Goal: Check status: Check status

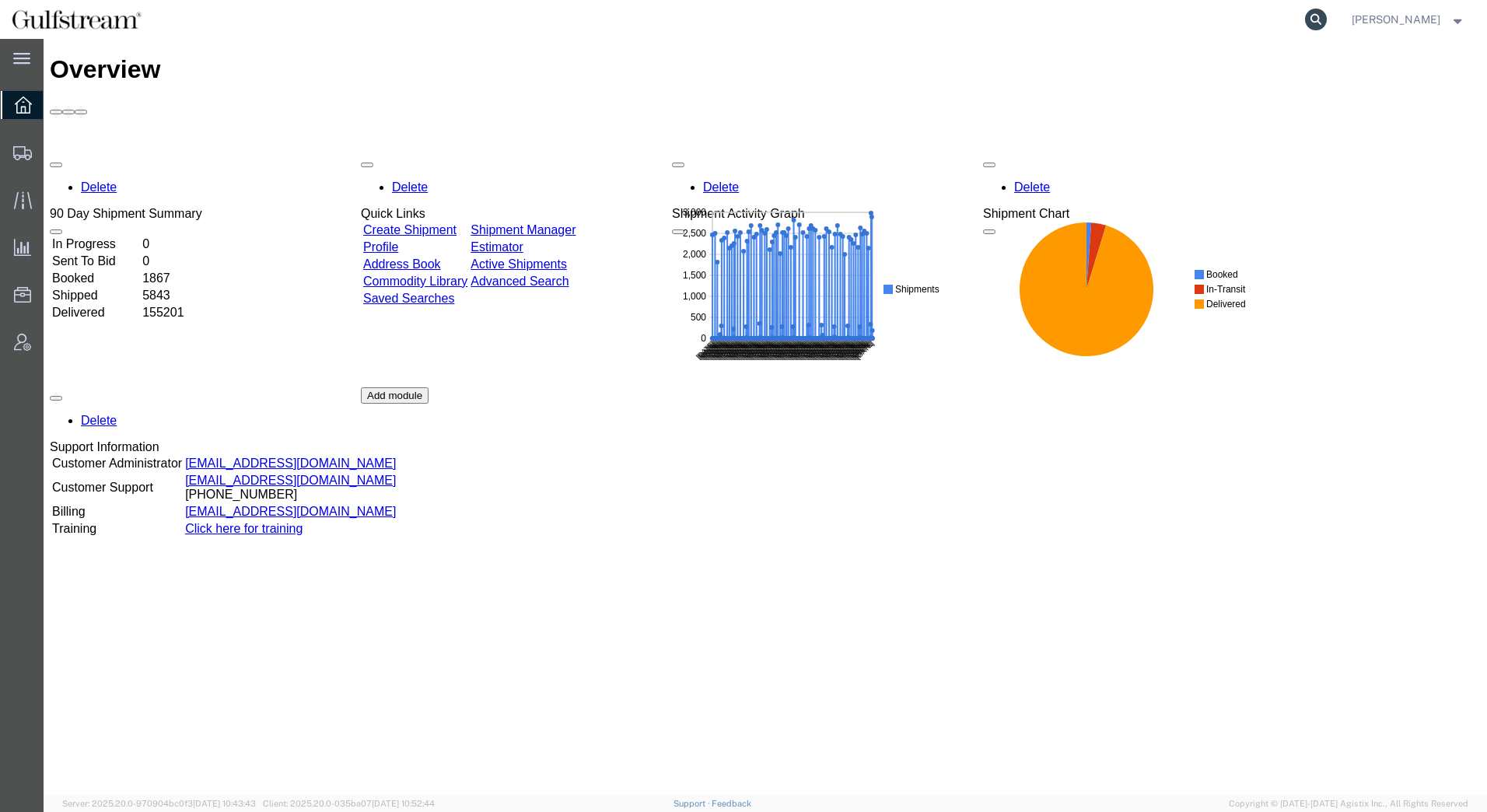
click at [1317, 13] on icon at bounding box center [1315, 19] width 22 height 22
paste input "427185141470"
type input "427185141470"
drag, startPoint x: 1321, startPoint y: 16, endPoint x: 1316, endPoint y: 23, distance: 8.6
click at [1316, 23] on icon at bounding box center [1315, 19] width 22 height 22
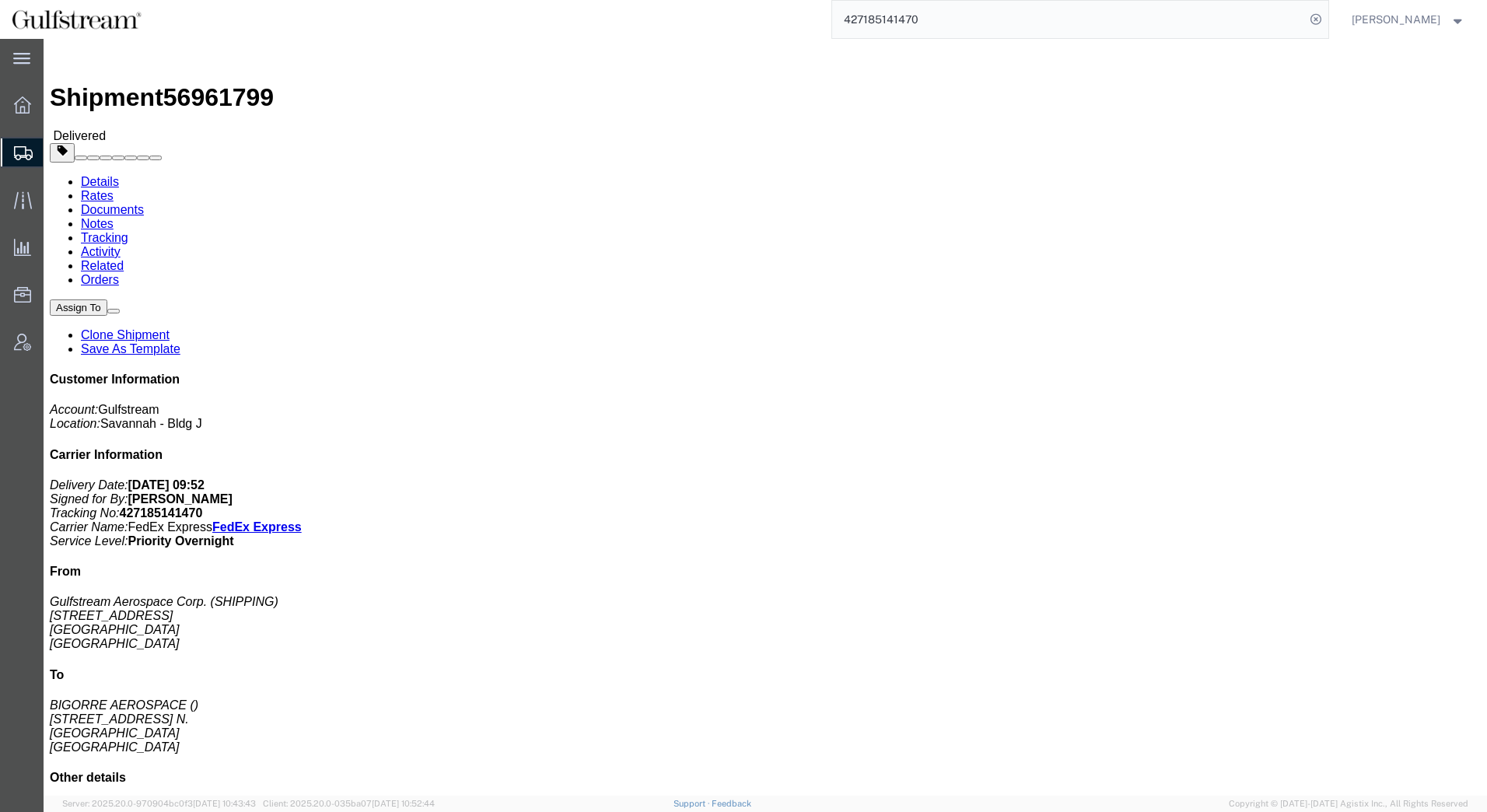
click link "Rates"
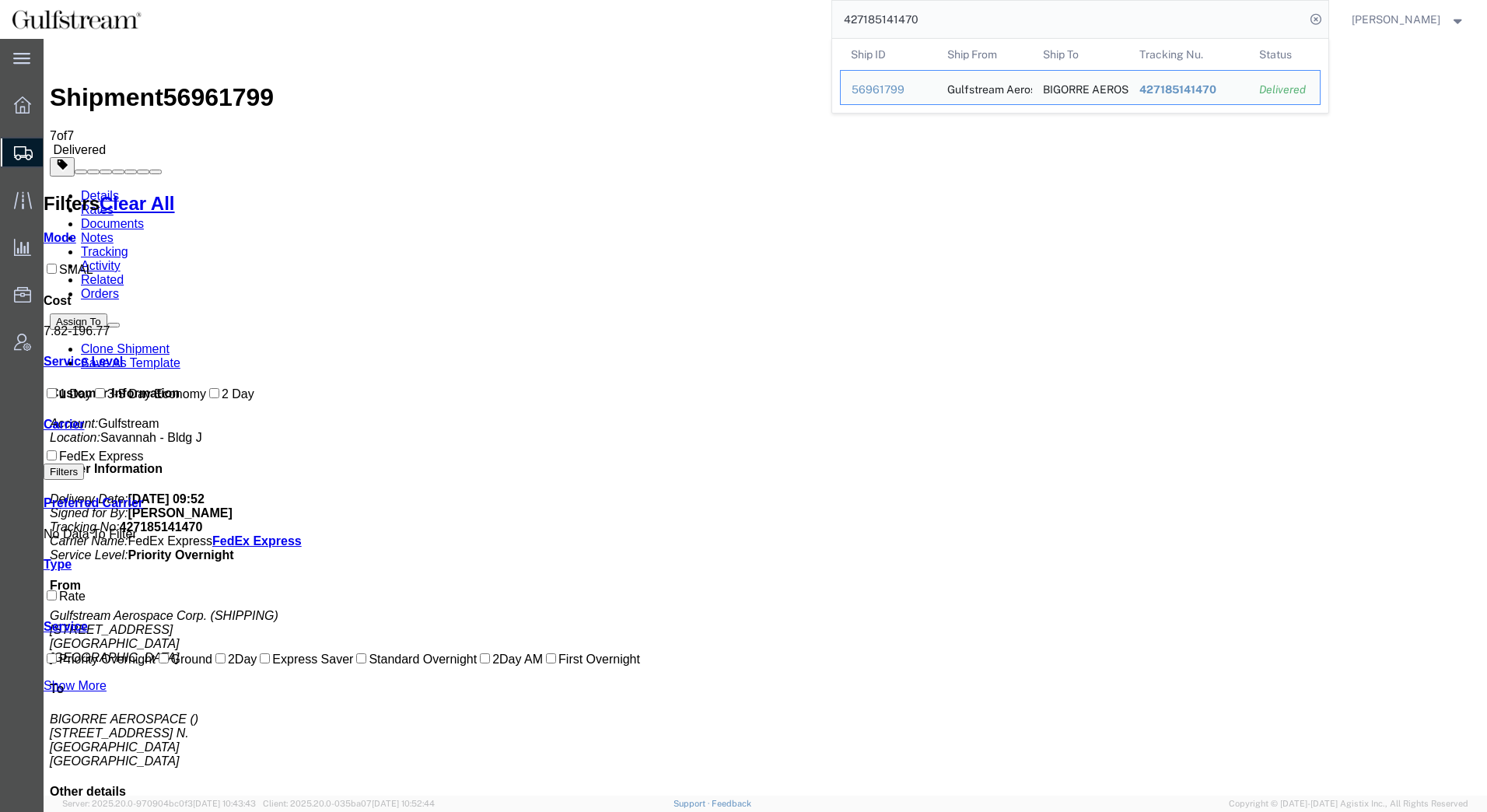
drag, startPoint x: 950, startPoint y: 9, endPoint x: 623, endPoint y: 5, distance: 327.0
click at [623, 5] on div "427185141470 Ship ID Ship From Ship To Tracking Nu. Status Ship ID 56961799 Shi…" at bounding box center [741, 19] width 1176 height 39
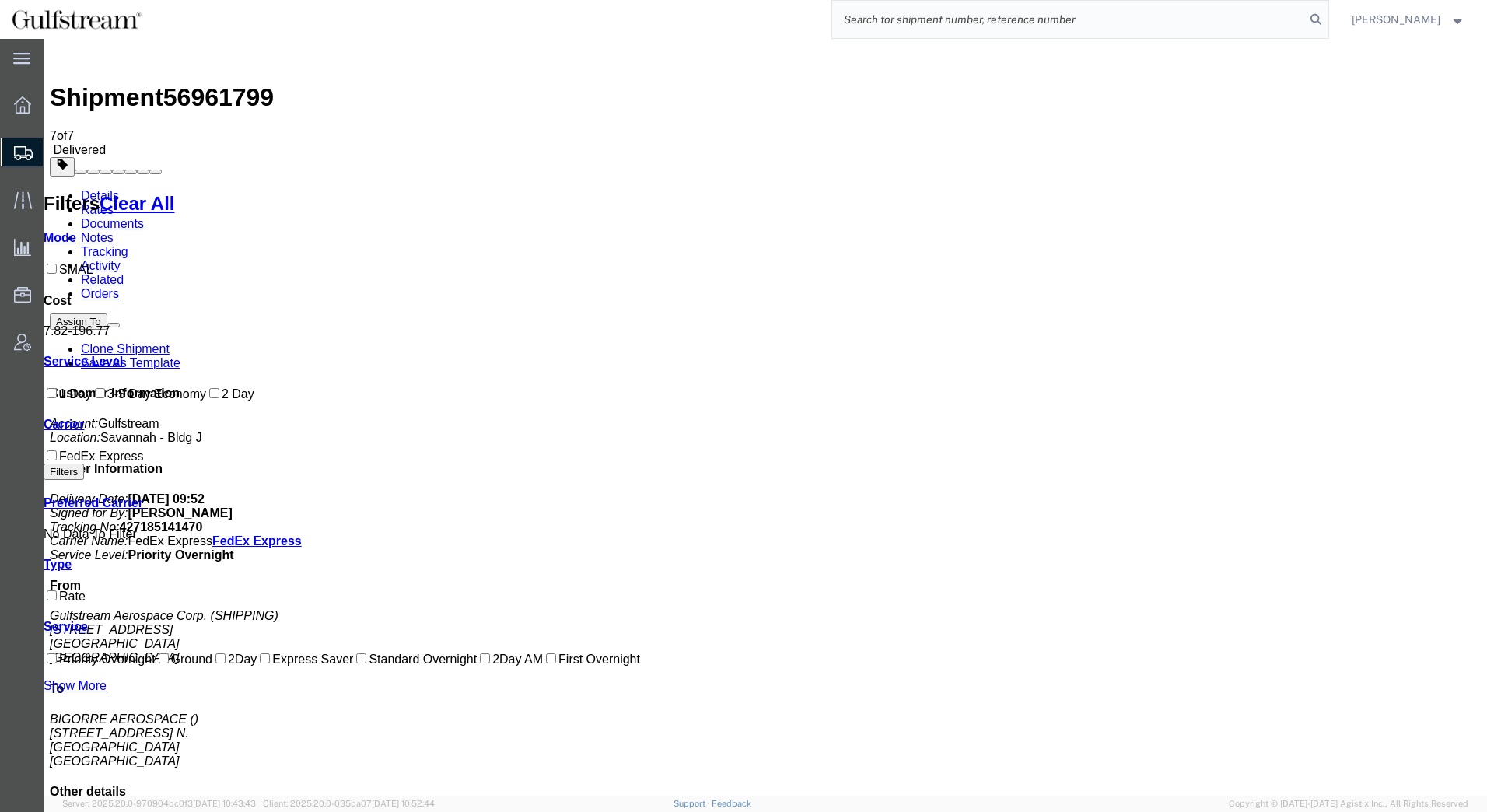
paste input "427185141469"
type input "427185141469"
click at [1319, 21] on icon at bounding box center [1315, 19] width 22 height 22
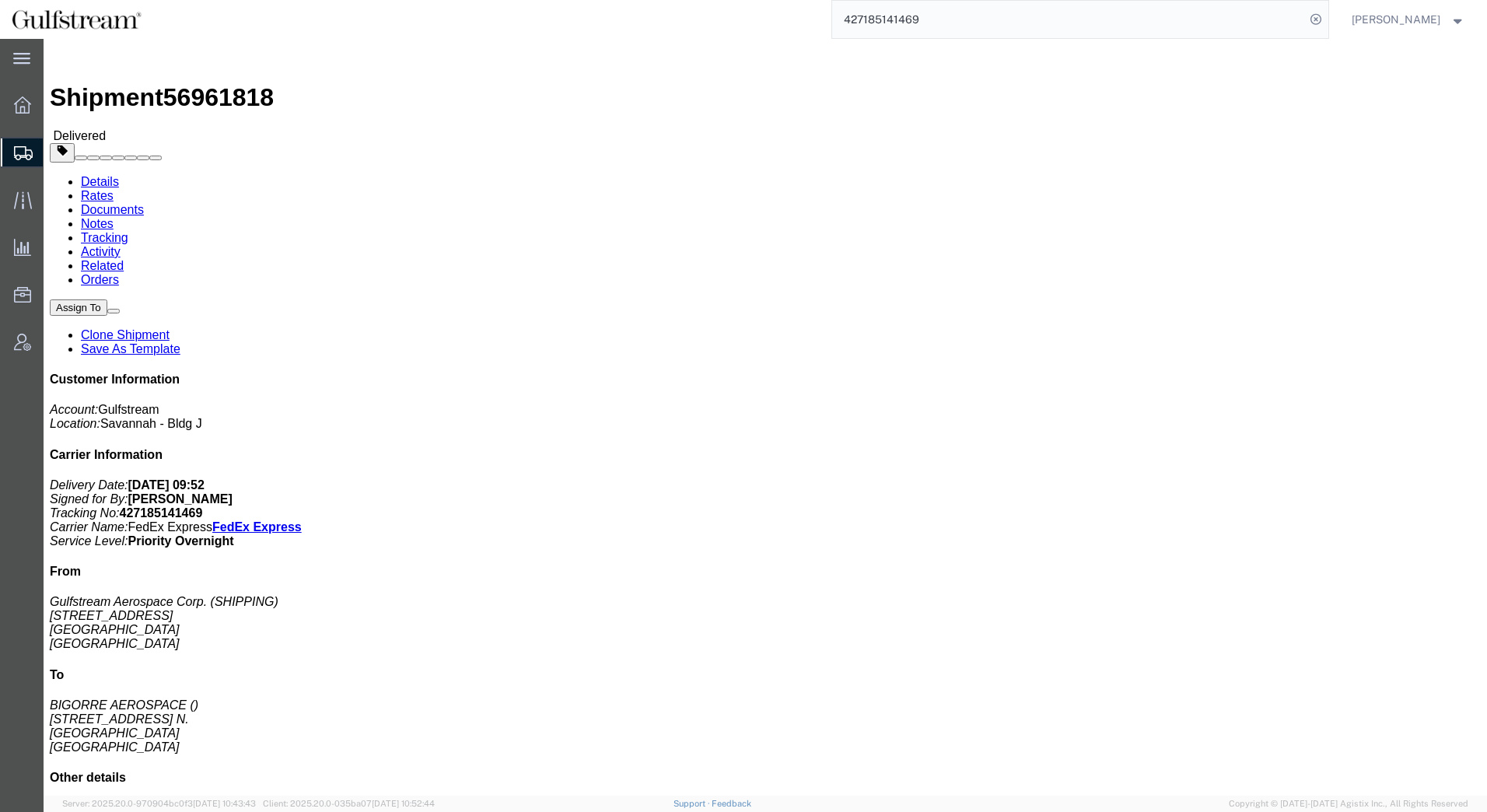
click link "Rates"
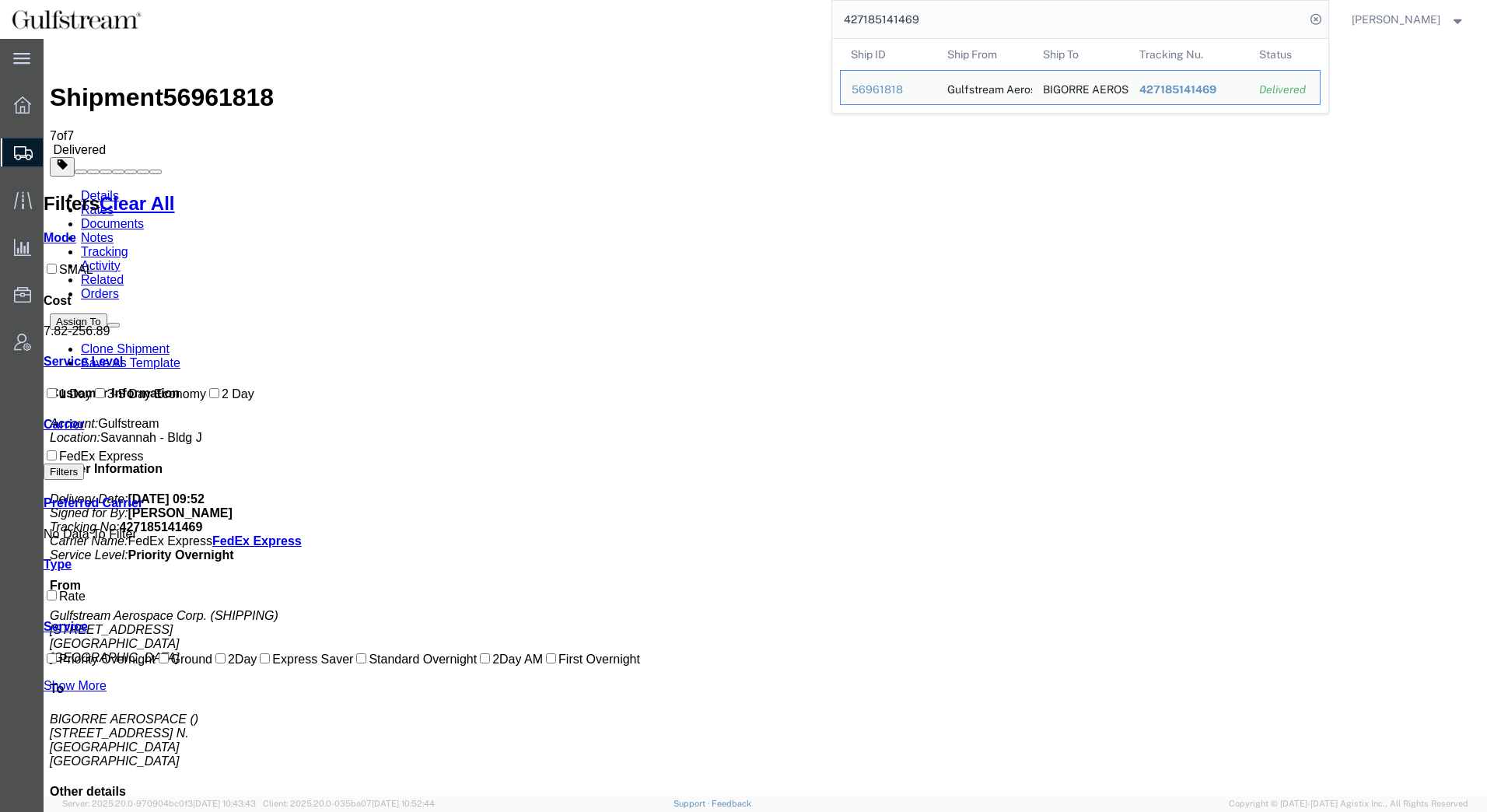
drag, startPoint x: 931, startPoint y: 21, endPoint x: 693, endPoint y: 18, distance: 238.0
click at [694, 18] on div "427185141469 Ship ID Ship From Ship To Tracking Nu. Status Ship ID 56961818 Shi…" at bounding box center [741, 19] width 1176 height 39
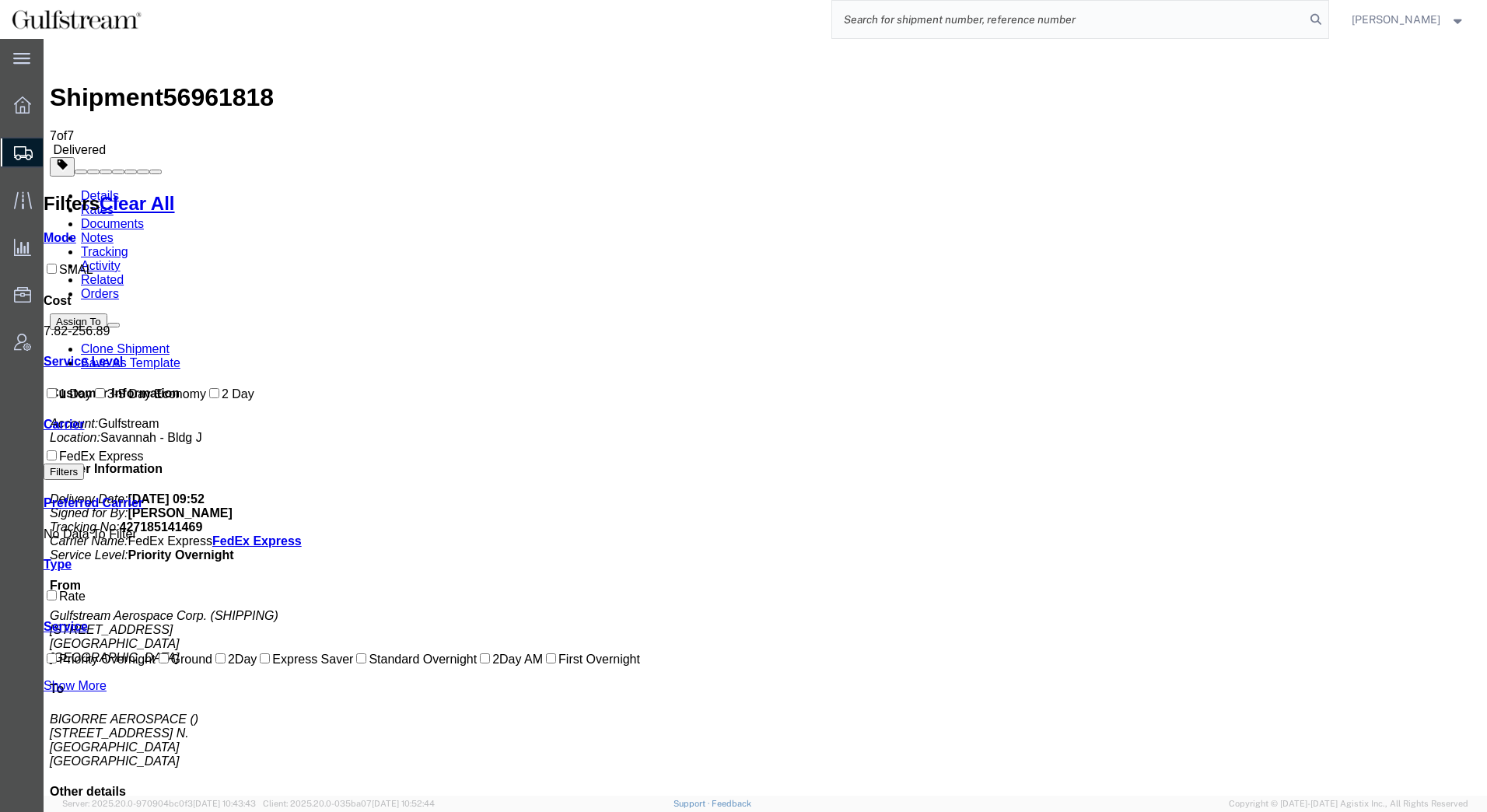
paste input "475503000"
type input "475503000"
click at [1312, 23] on icon at bounding box center [1315, 19] width 22 height 22
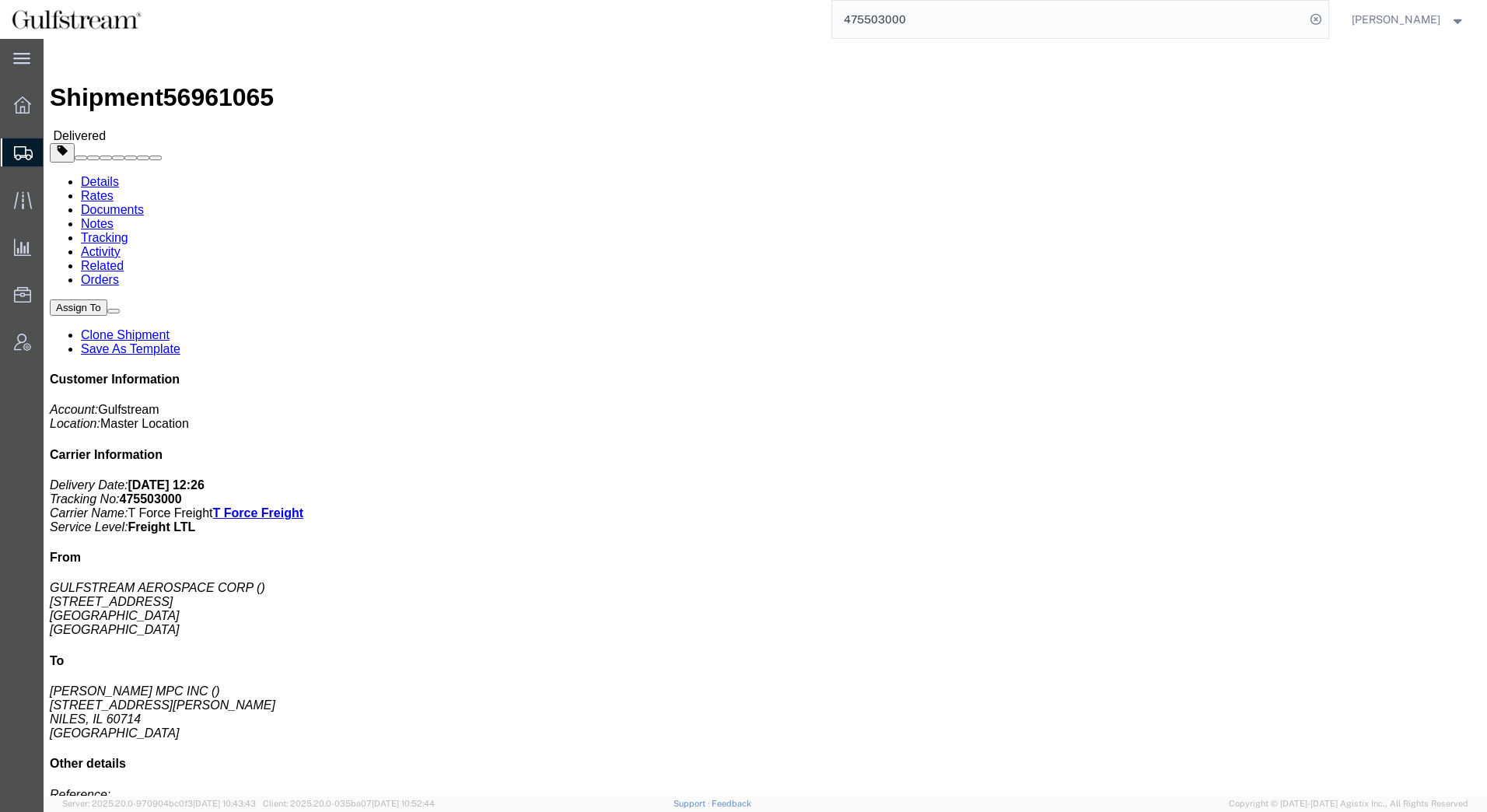
click link "Rates"
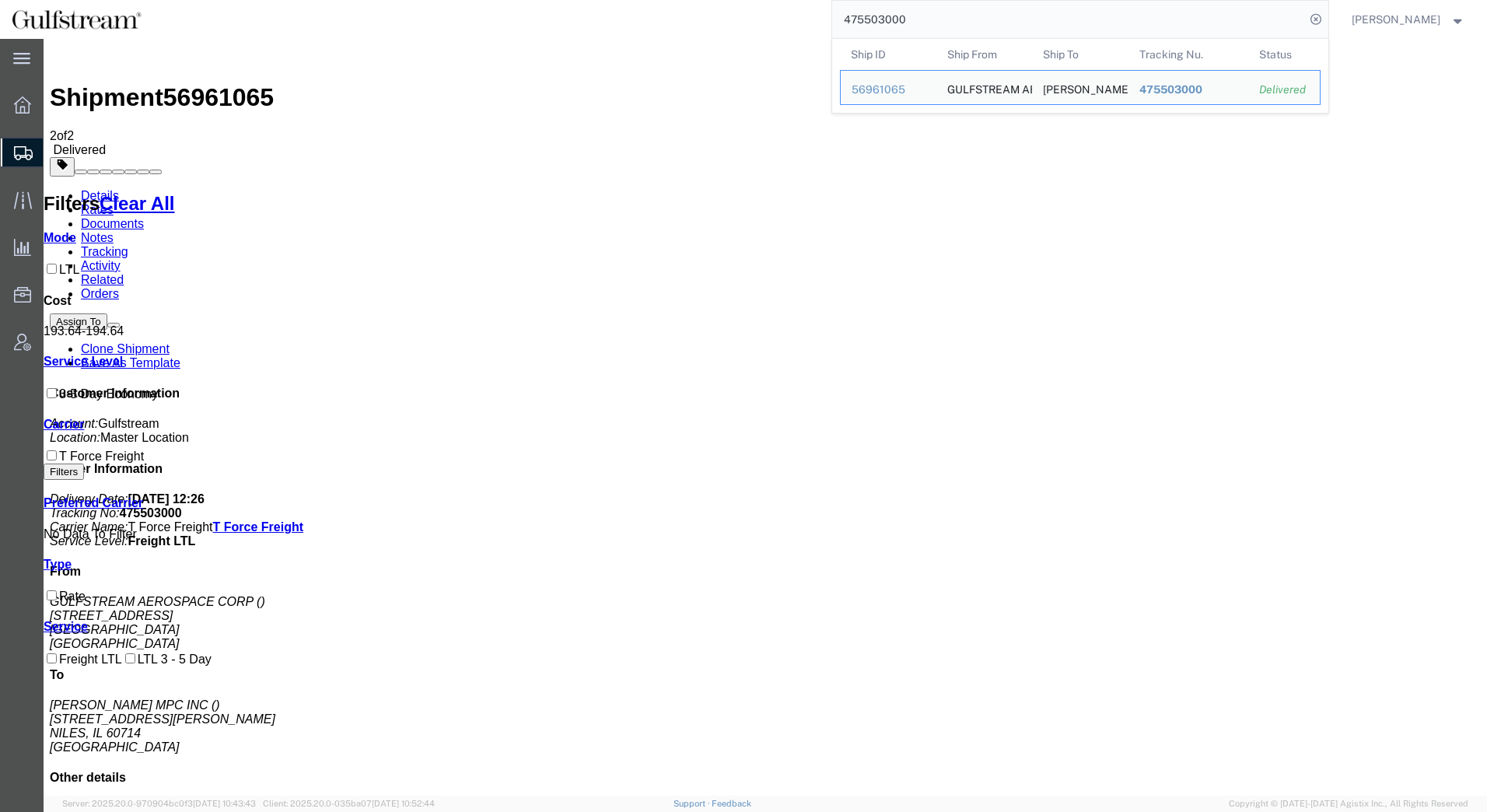
drag, startPoint x: 916, startPoint y: 22, endPoint x: 681, endPoint y: 11, distance: 235.3
click at [681, 11] on div "475503000 Ship ID Ship From Ship To Tracking Nu. Status Ship ID 56961065 Ship F…" at bounding box center [741, 19] width 1176 height 39
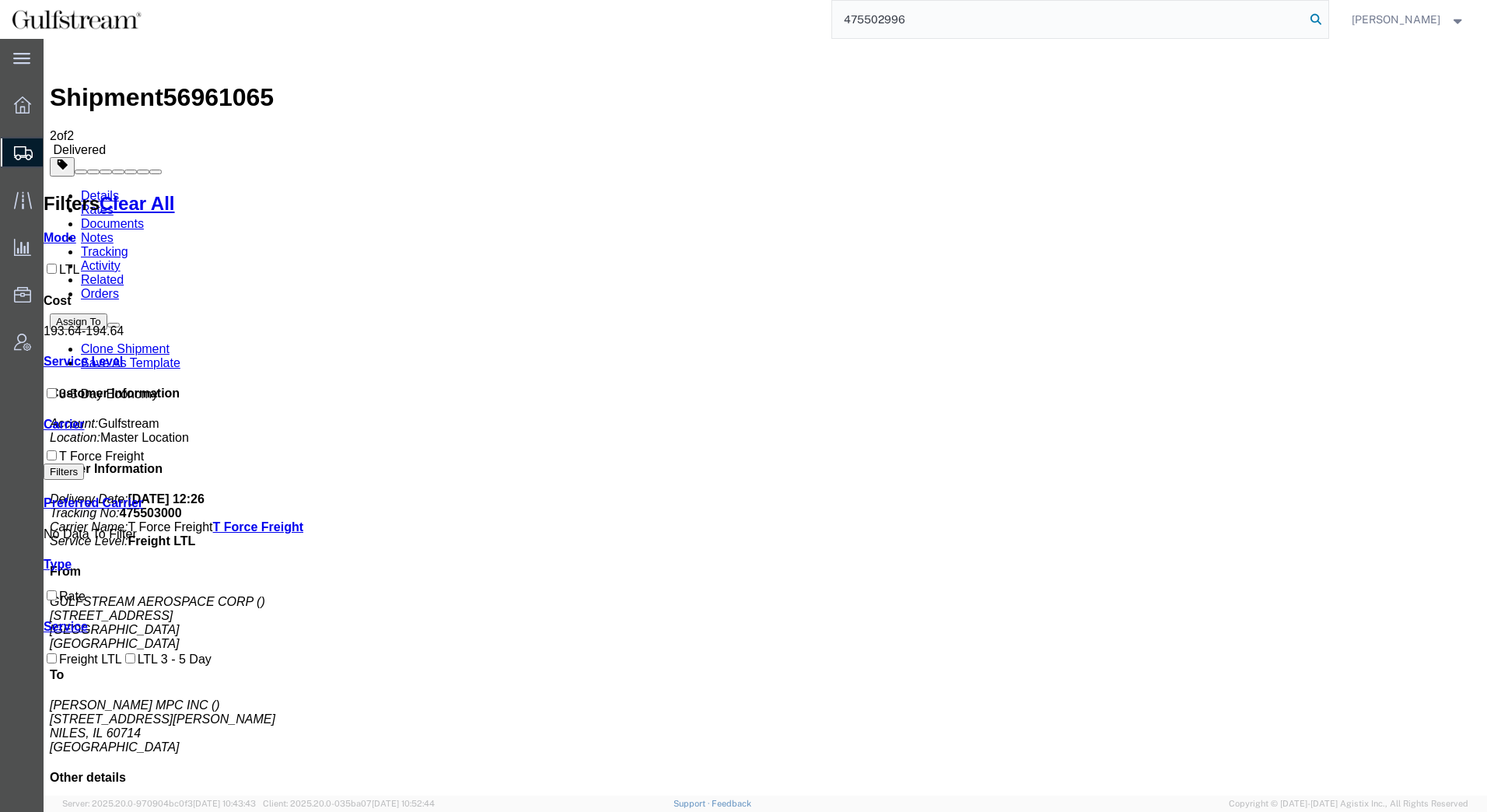
type input "475502996"
click at [1317, 21] on icon at bounding box center [1315, 19] width 22 height 22
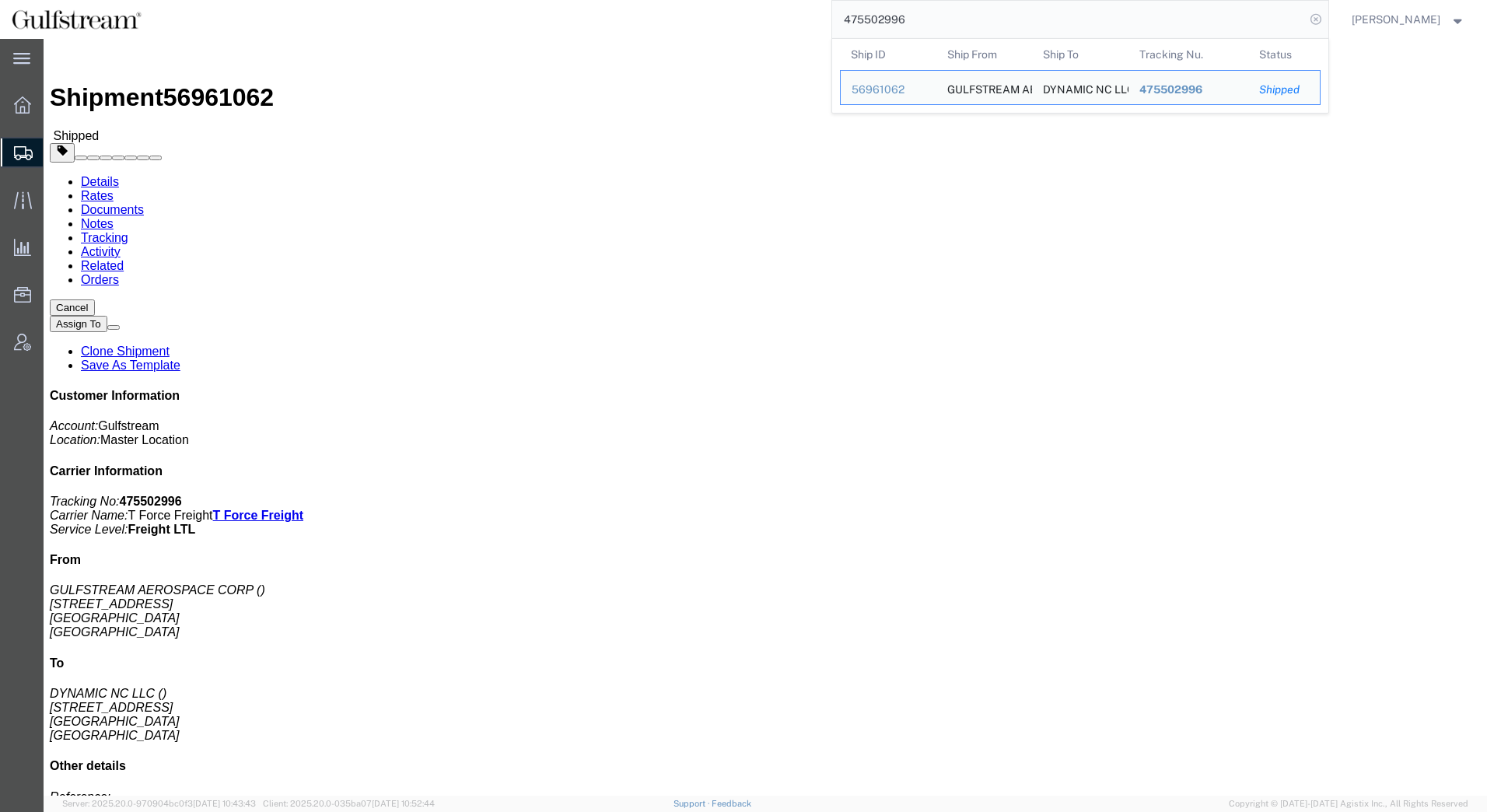
click at [1320, 22] on icon at bounding box center [1315, 19] width 22 height 22
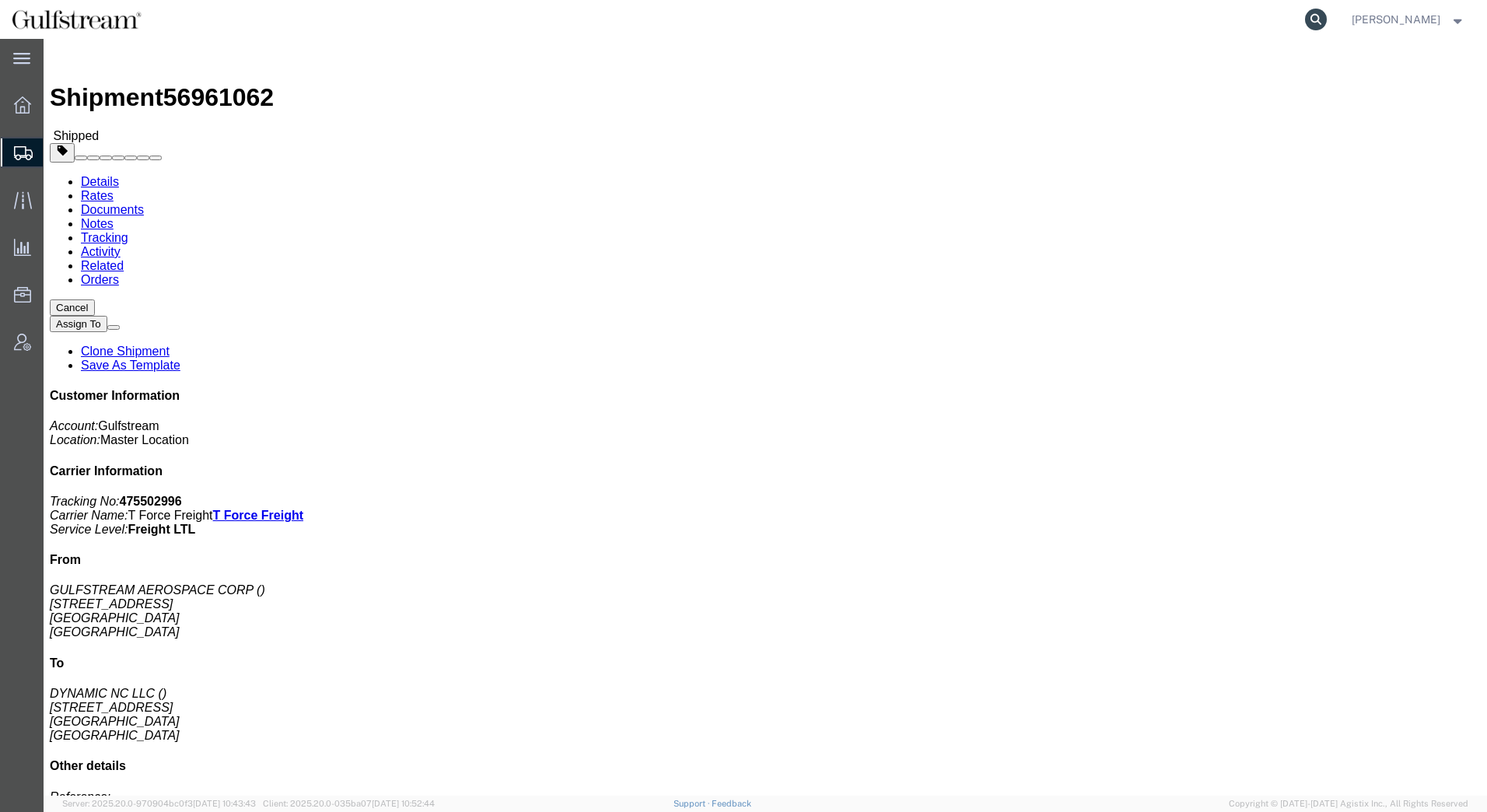
click at [1311, 19] on icon at bounding box center [1315, 19] width 22 height 22
paste input "087995085"
type input "087995085"
click at [1318, 22] on icon at bounding box center [1315, 19] width 22 height 22
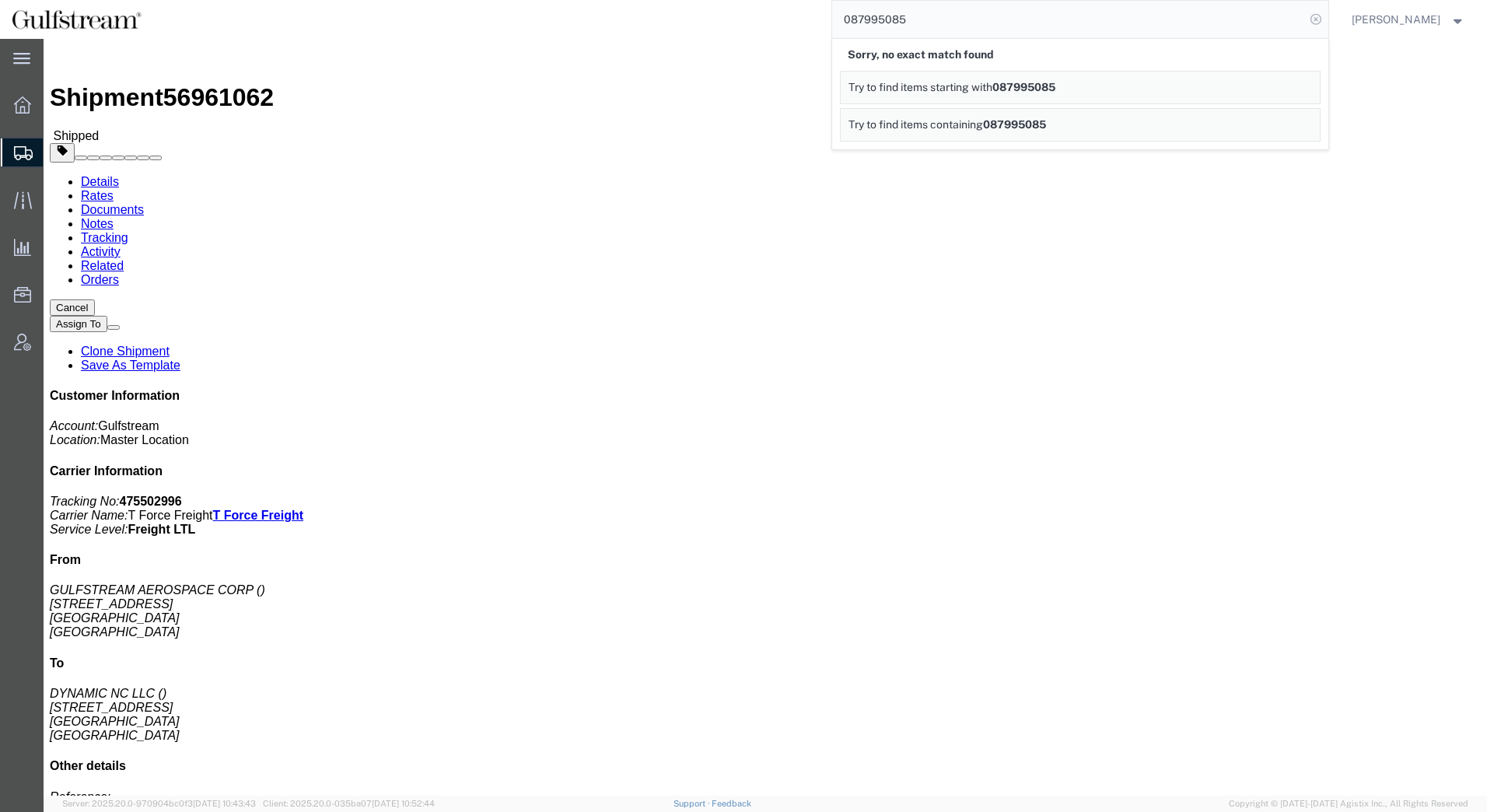
click at [1321, 23] on icon at bounding box center [1315, 19] width 22 height 22
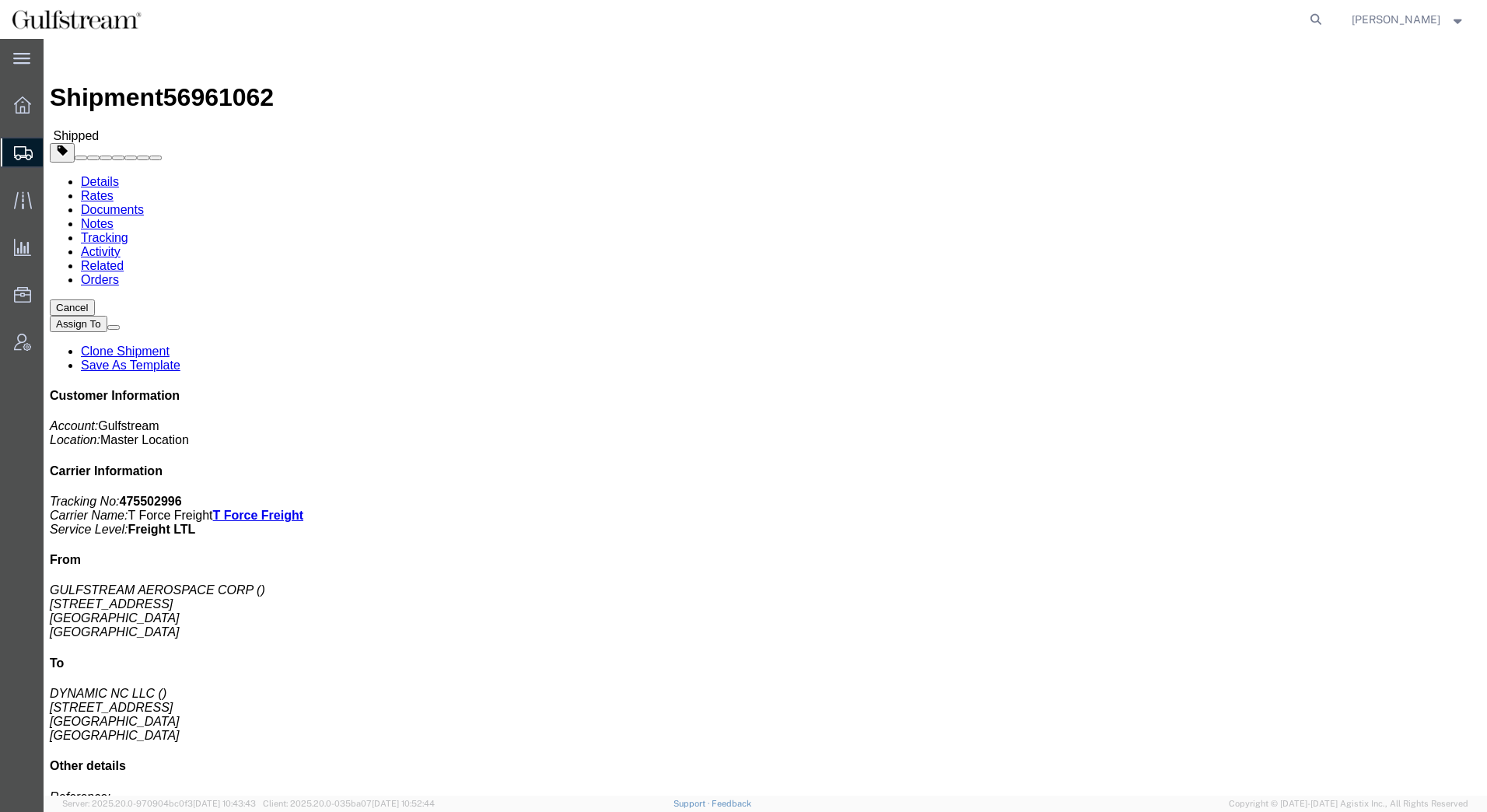
click at [1307, 21] on agx-global-search at bounding box center [1079, 19] width 497 height 39
click at [1317, 21] on icon at bounding box center [1315, 19] width 22 height 22
paste input "475502908"
type input "475502908"
click at [1323, 19] on icon at bounding box center [1315, 19] width 22 height 22
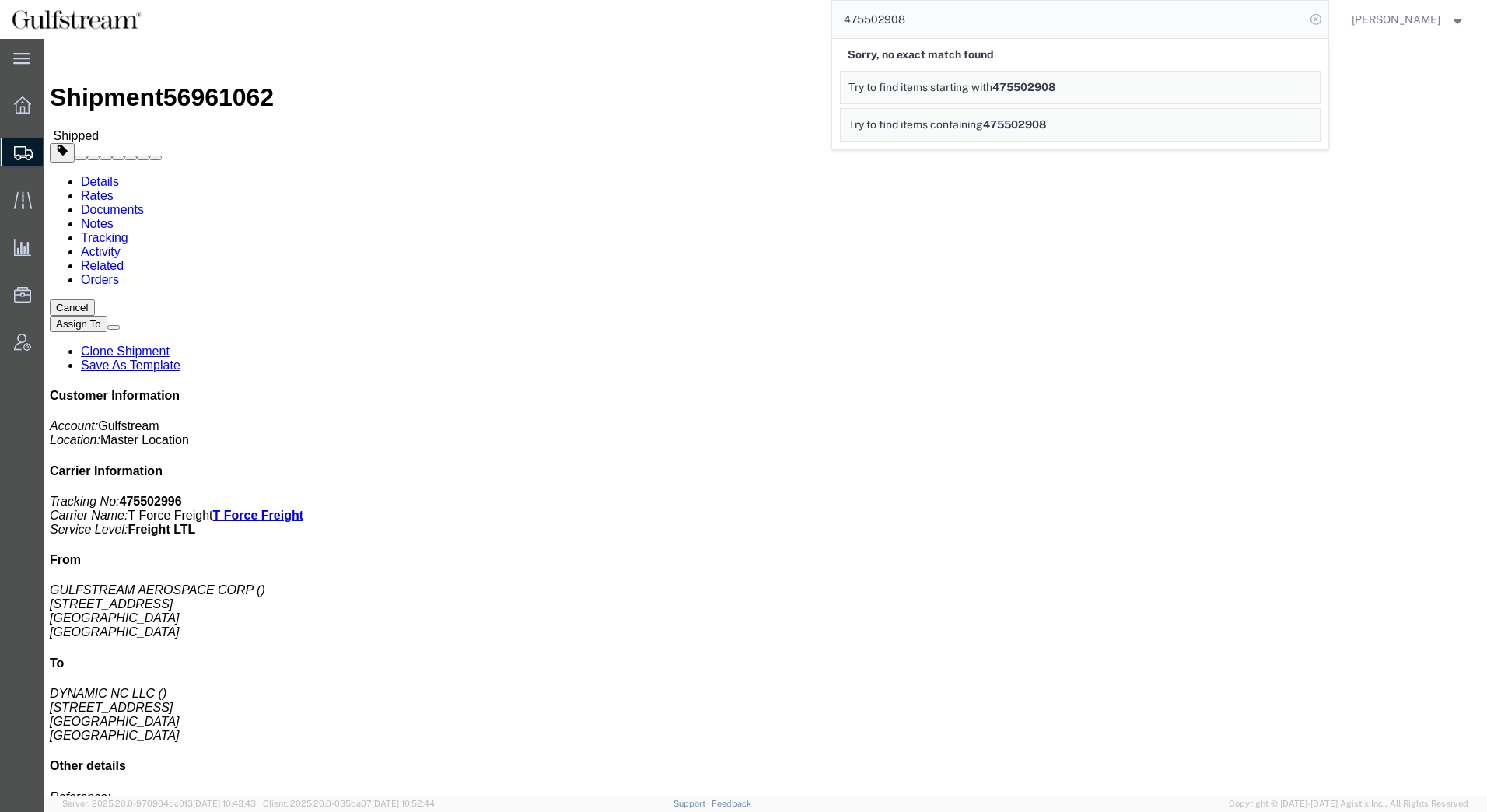
click at [1318, 17] on icon at bounding box center [1315, 19] width 22 height 22
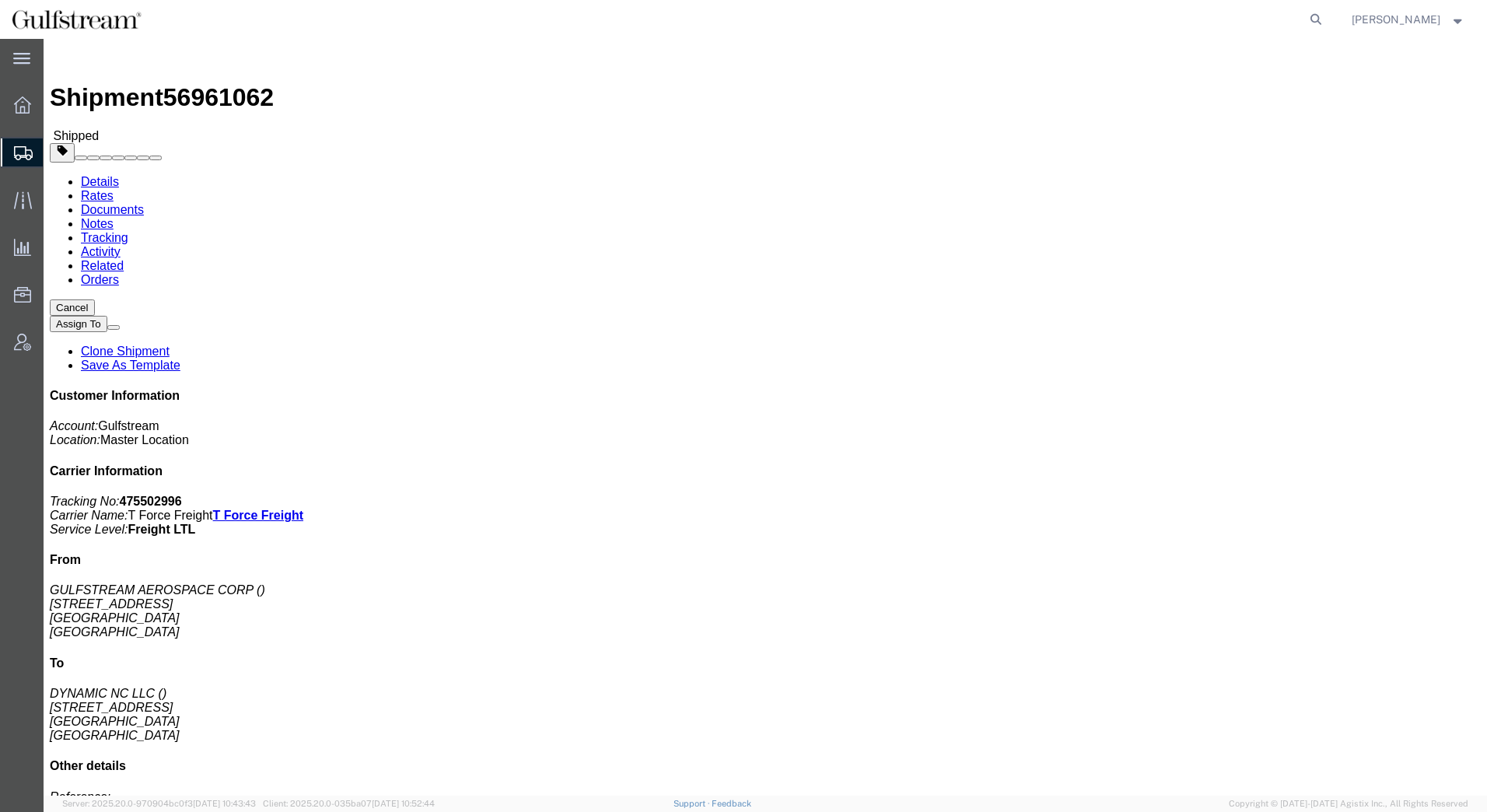
click at [1318, 17] on icon at bounding box center [1315, 19] width 22 height 22
paste input "C1721346"
type input "C1721346"
click at [1323, 21] on icon at bounding box center [1315, 19] width 22 height 22
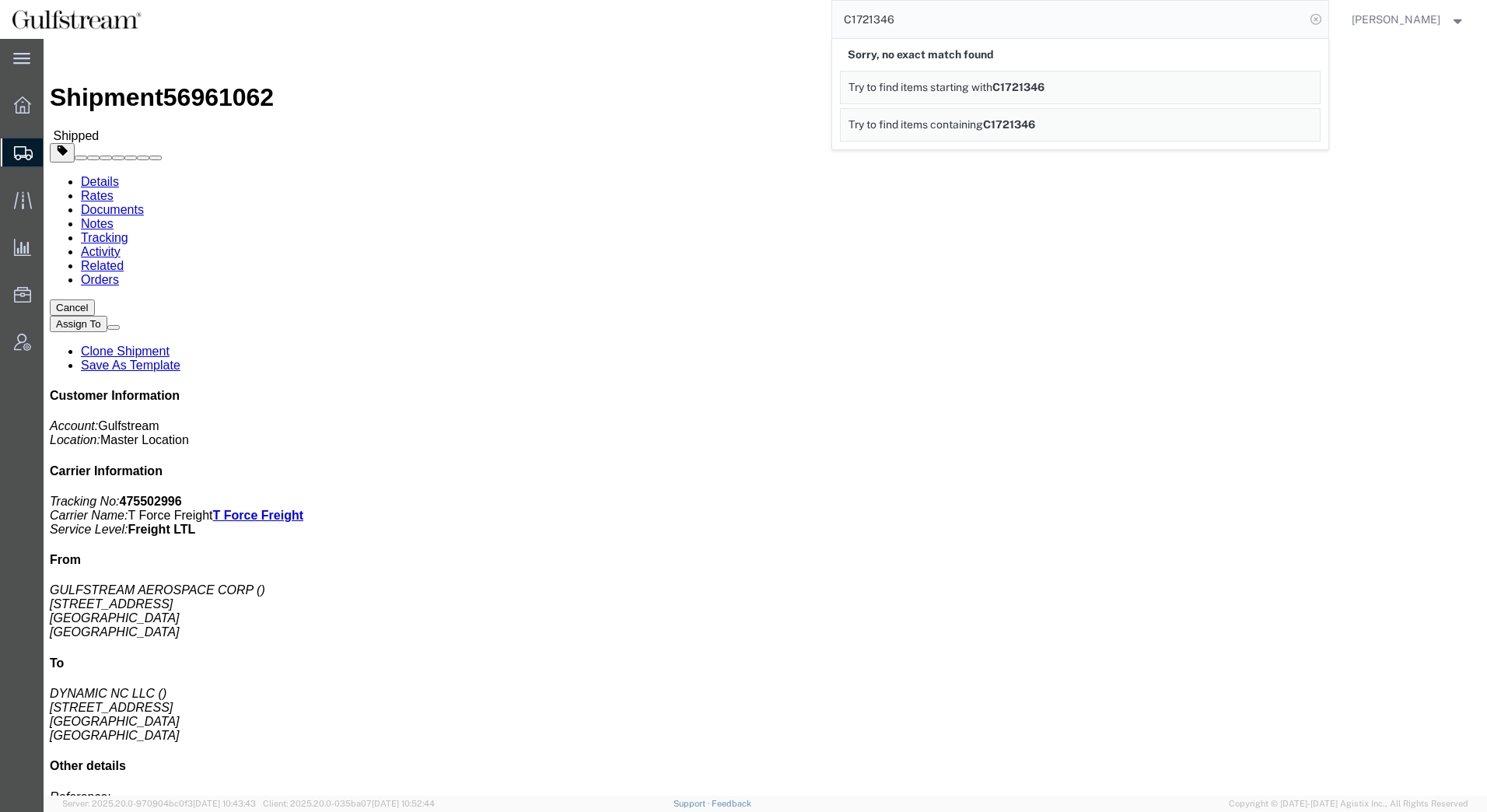
click at [1310, 21] on icon at bounding box center [1315, 19] width 22 height 22
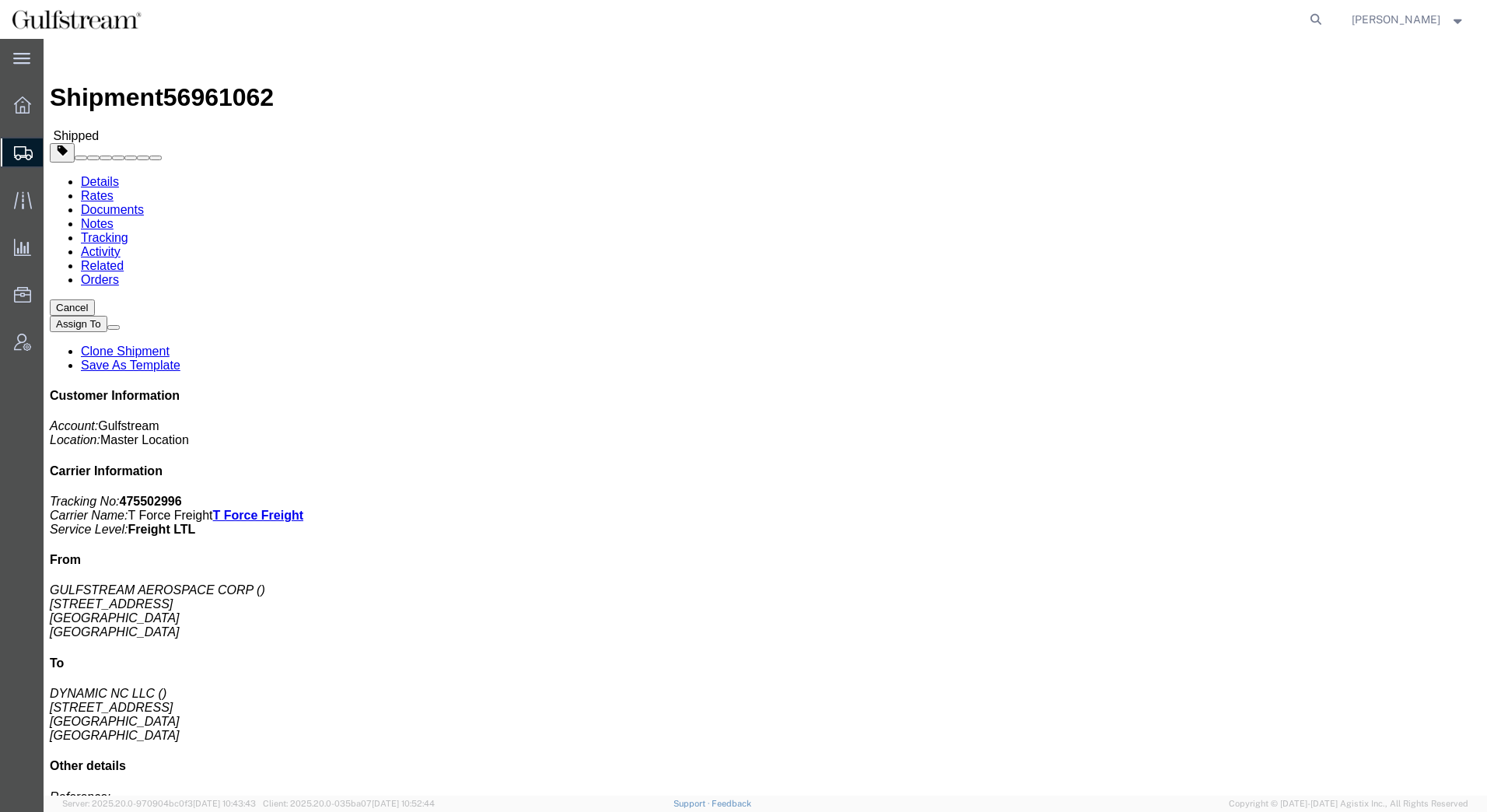
click at [1310, 21] on icon at bounding box center [1315, 19] width 22 height 22
paste input "L2308549"
type input "L2308549"
click at [1314, 22] on icon at bounding box center [1315, 19] width 22 height 22
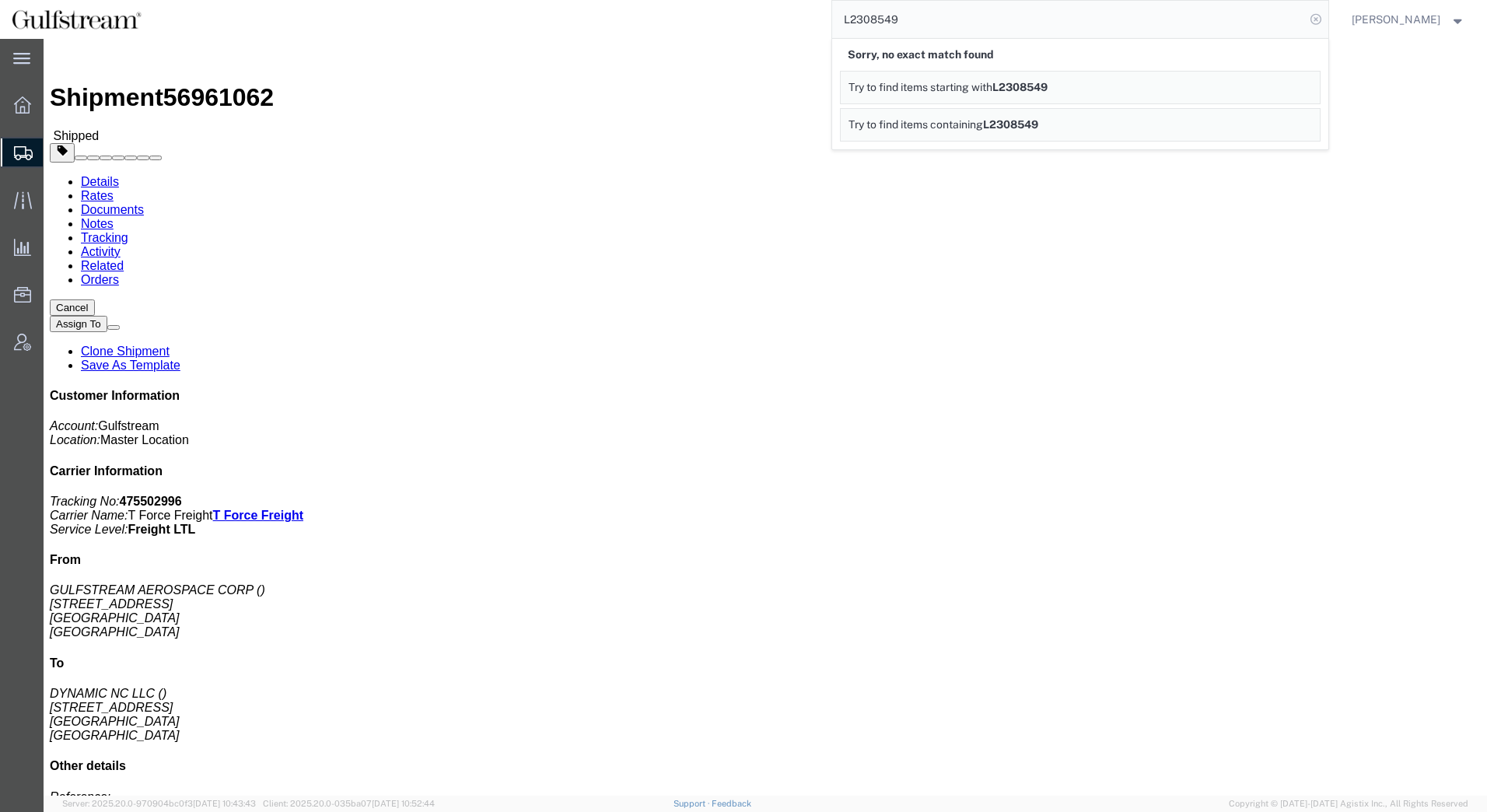
click at [1315, 23] on icon at bounding box center [1315, 19] width 22 height 22
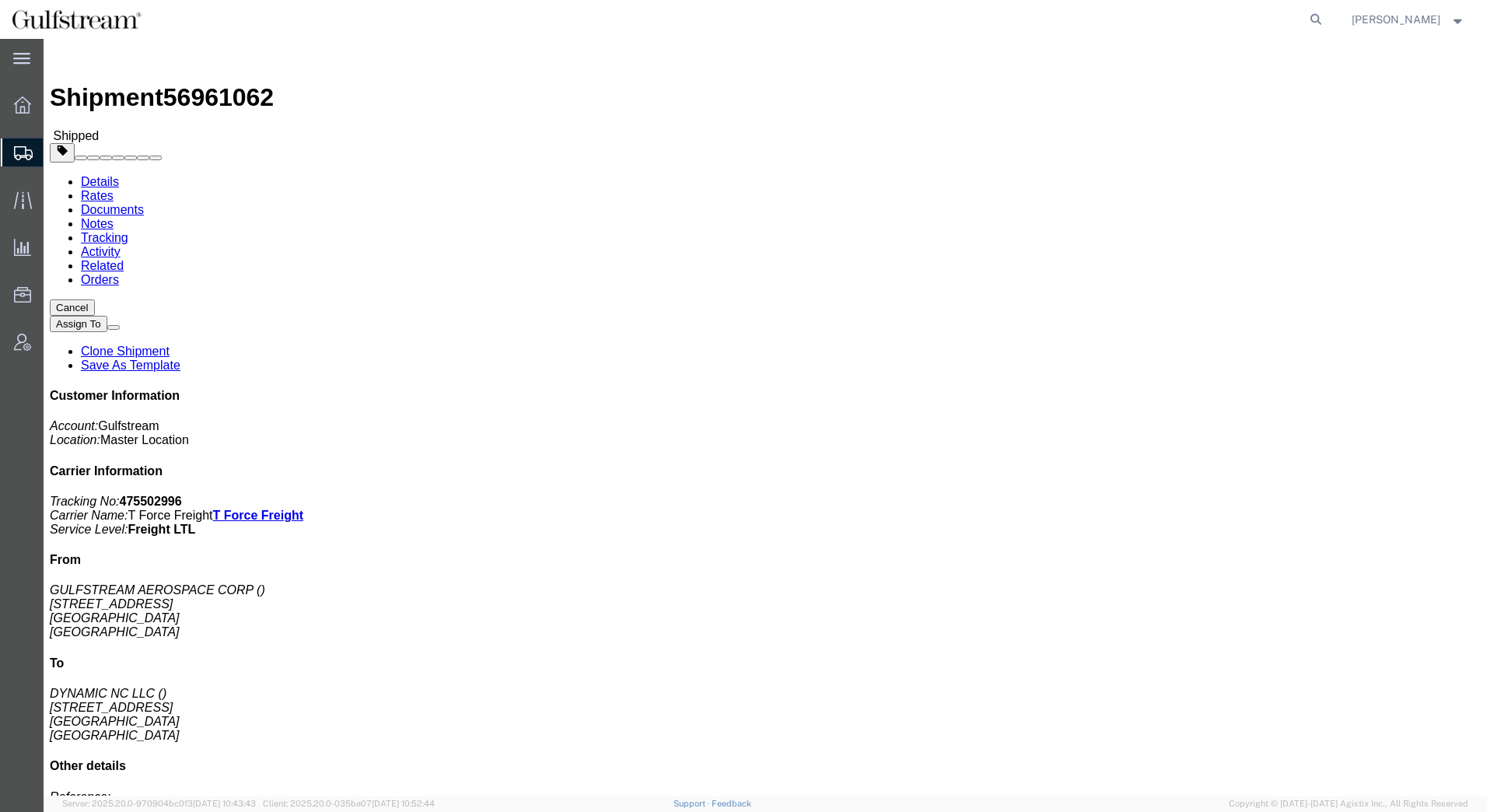
click at [1315, 23] on icon at bounding box center [1315, 19] width 22 height 22
paste input "4300078934"
type input "4300078934"
click at [1319, 21] on icon at bounding box center [1315, 19] width 22 height 22
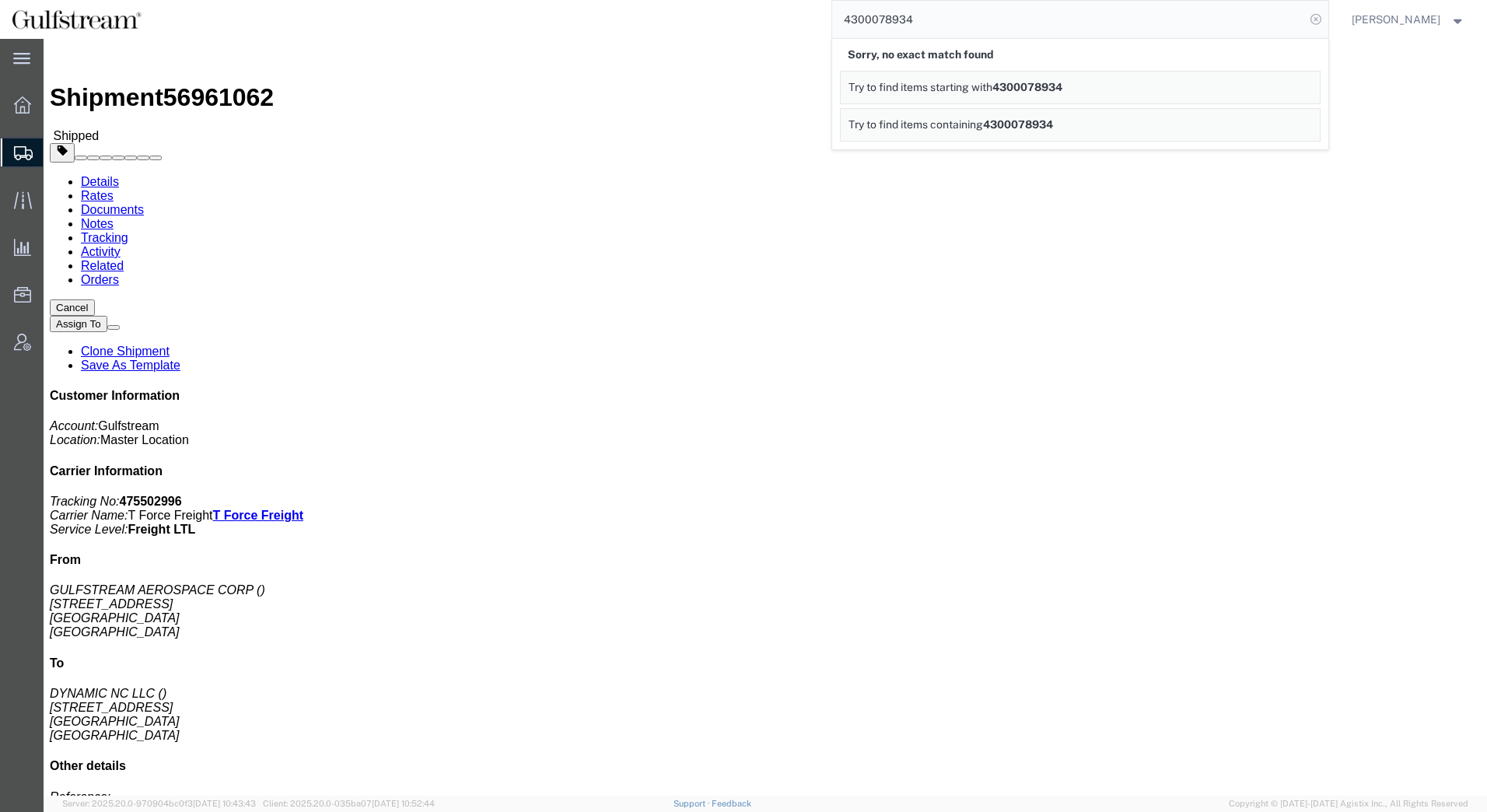
click at [1318, 21] on icon at bounding box center [1315, 19] width 22 height 22
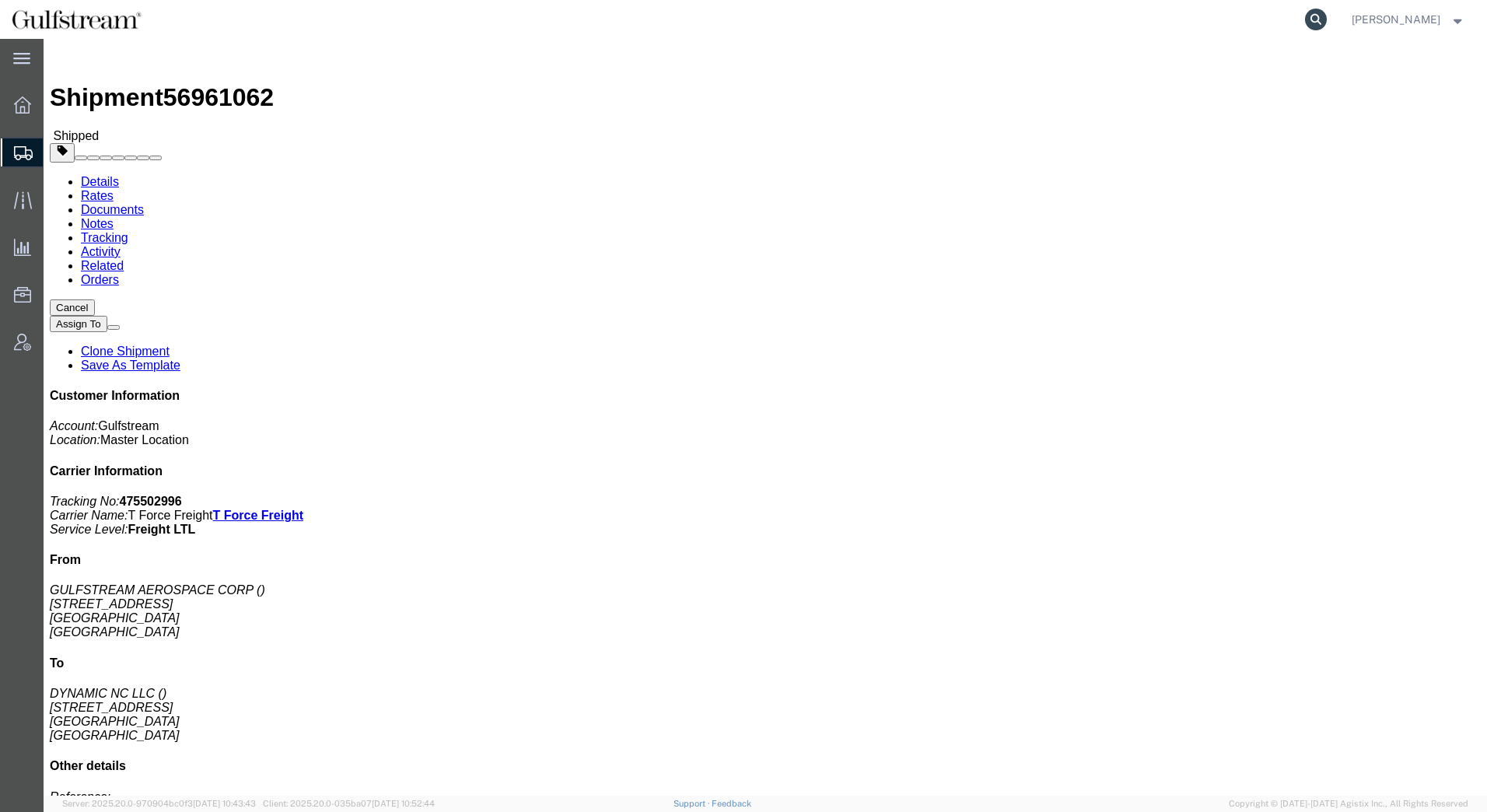
click at [1314, 21] on icon at bounding box center [1315, 19] width 22 height 22
paste input "475502996"
click at [1320, 19] on icon at bounding box center [1315, 19] width 22 height 22
click link "Rates"
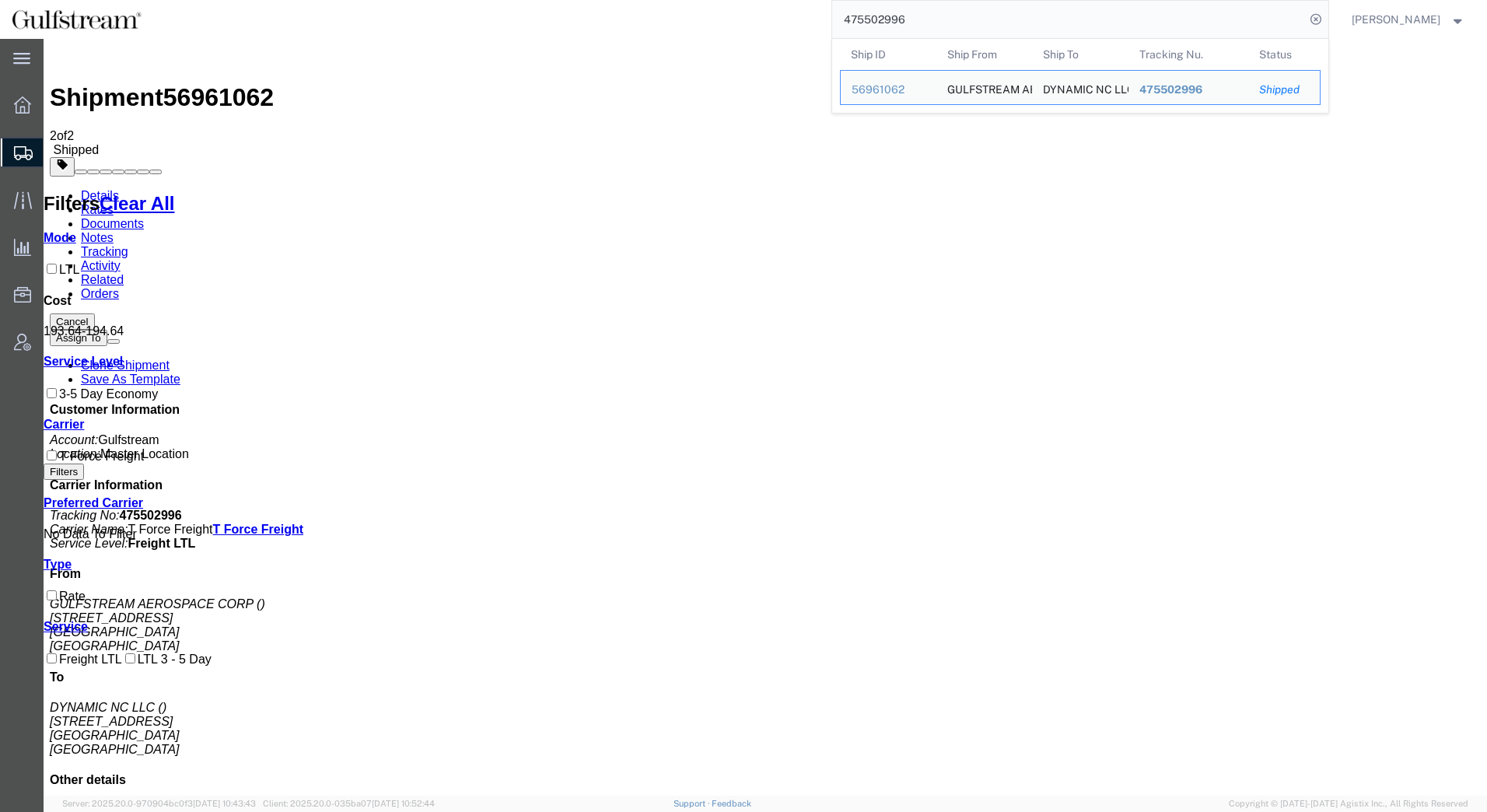
drag, startPoint x: 927, startPoint y: 23, endPoint x: 636, endPoint y: 16, distance: 291.1
click at [636, 16] on div "475502996 Ship ID Ship From Ship To Tracking Nu. Status Ship ID 56961062 Ship F…" at bounding box center [741, 19] width 1176 height 39
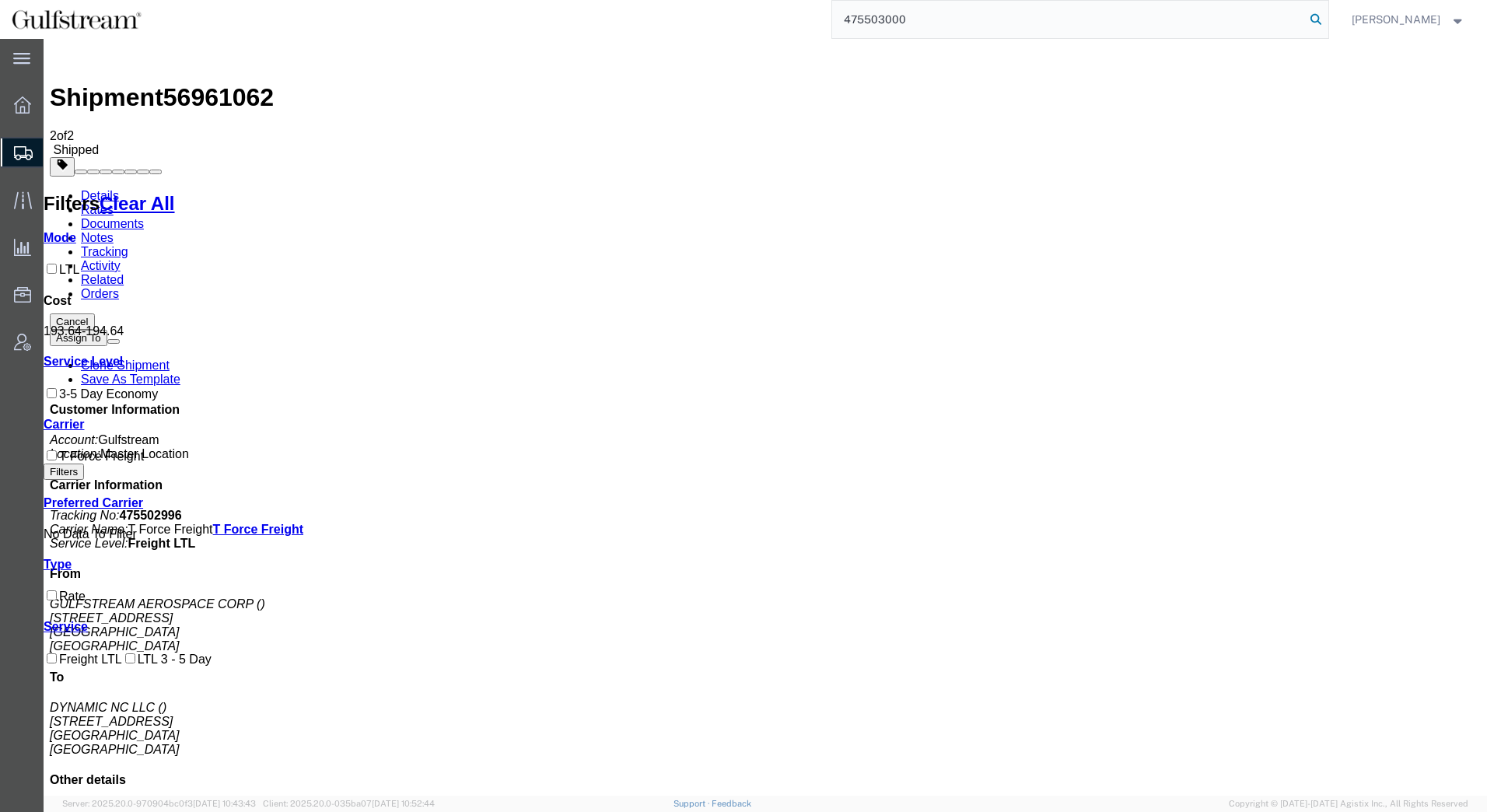
type input "475503000"
click at [1321, 23] on icon at bounding box center [1315, 19] width 22 height 22
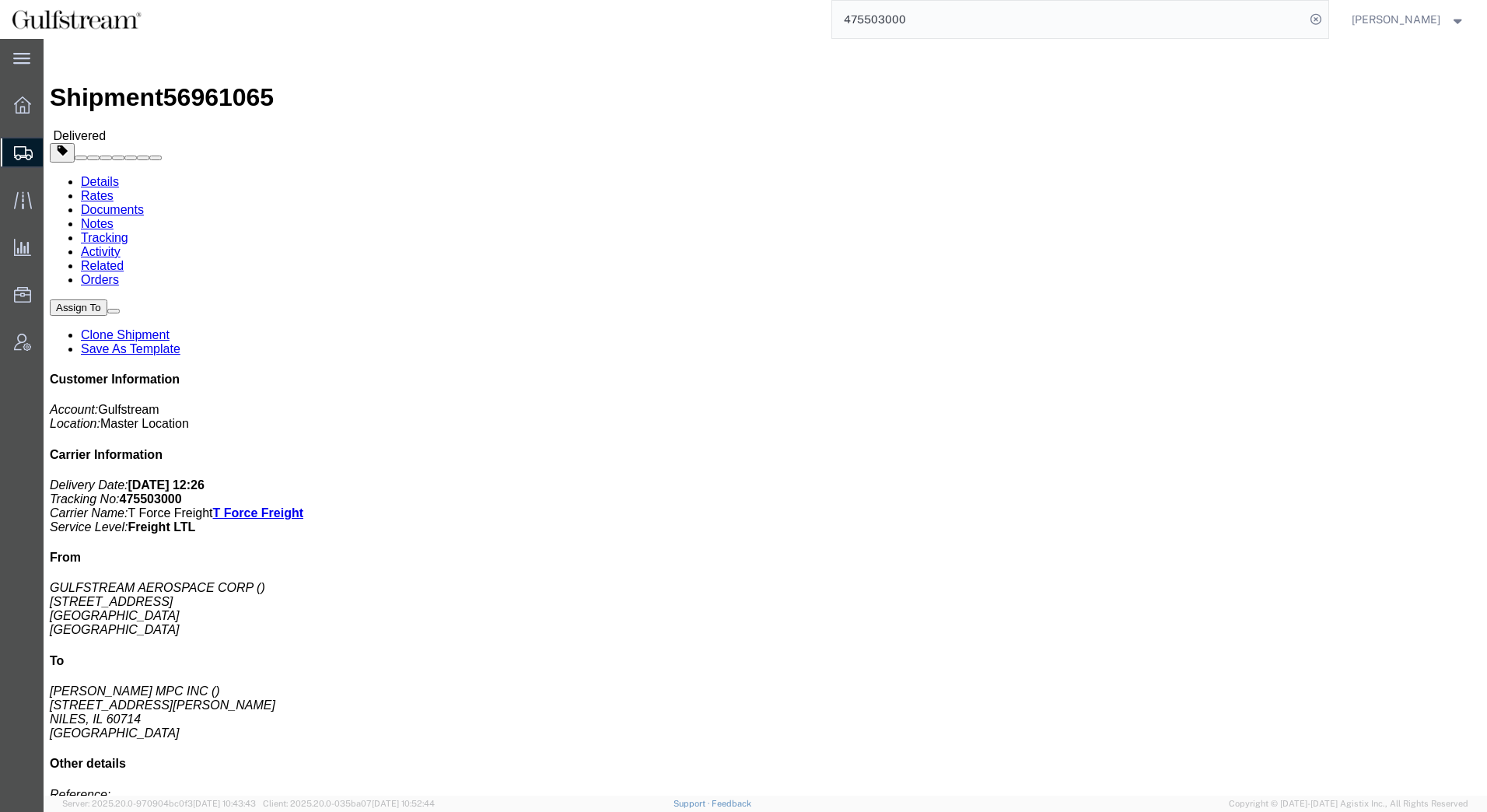
click link "Rates"
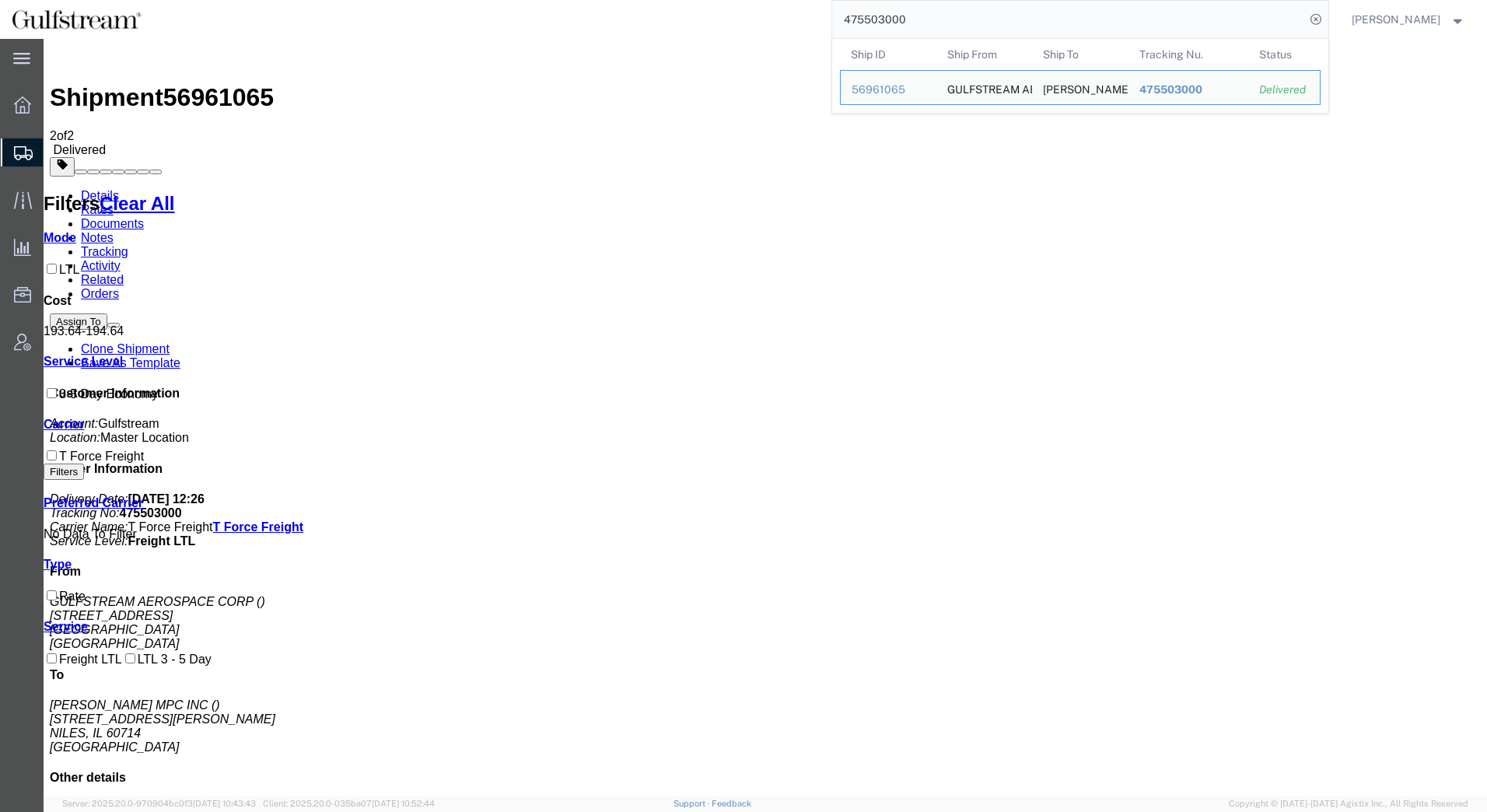
drag, startPoint x: 1105, startPoint y: 8, endPoint x: 663, endPoint y: -23, distance: 443.1
click at [663, 0] on html "main_menu Created with Sketch. Collapse Menu Overview Shipments Shipment Manage…" at bounding box center [744, 406] width 1487 height 812
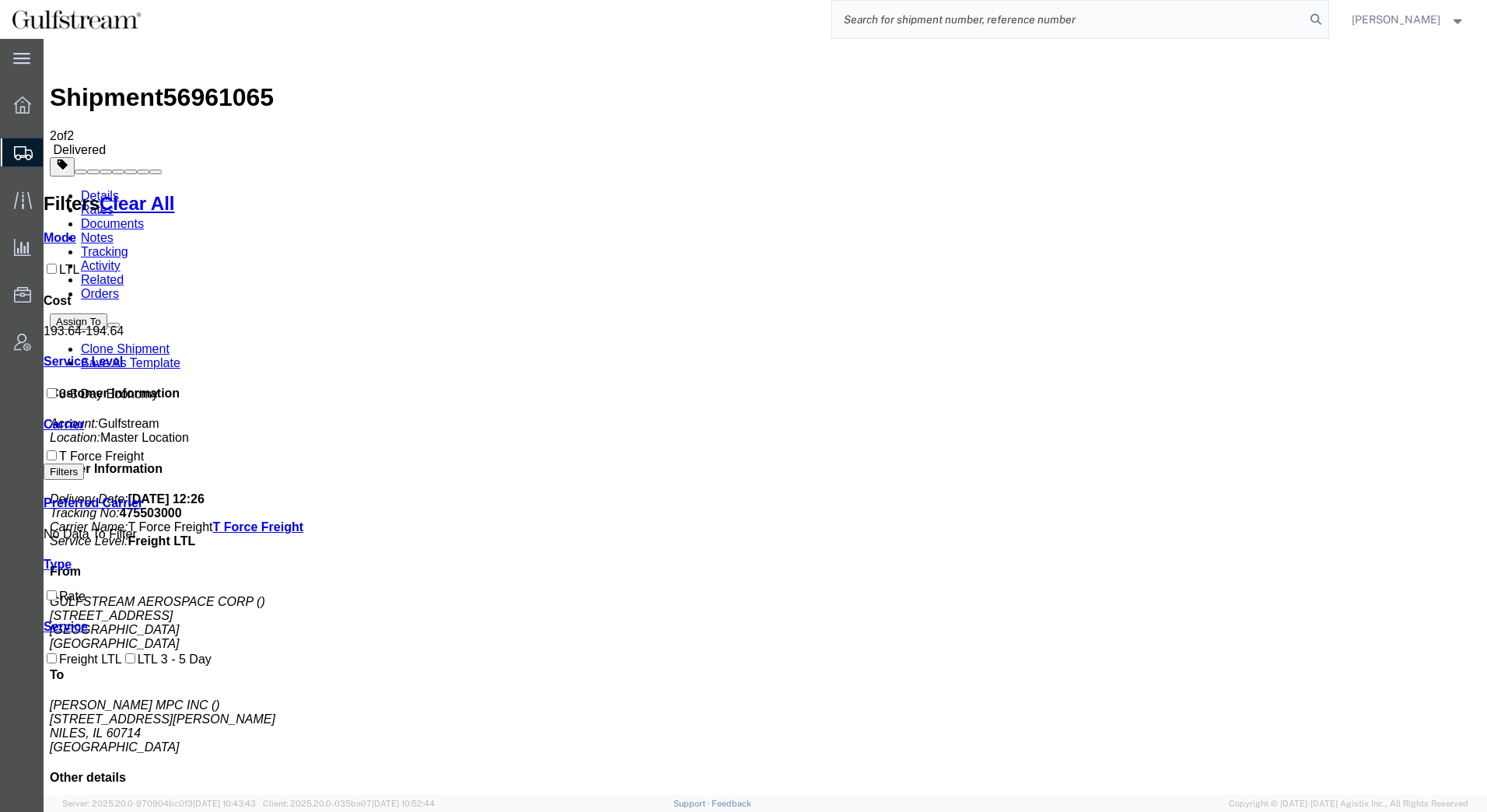
paste input "451408226054"
type input "451408226054"
click at [1325, 15] on icon at bounding box center [1315, 19] width 22 height 22
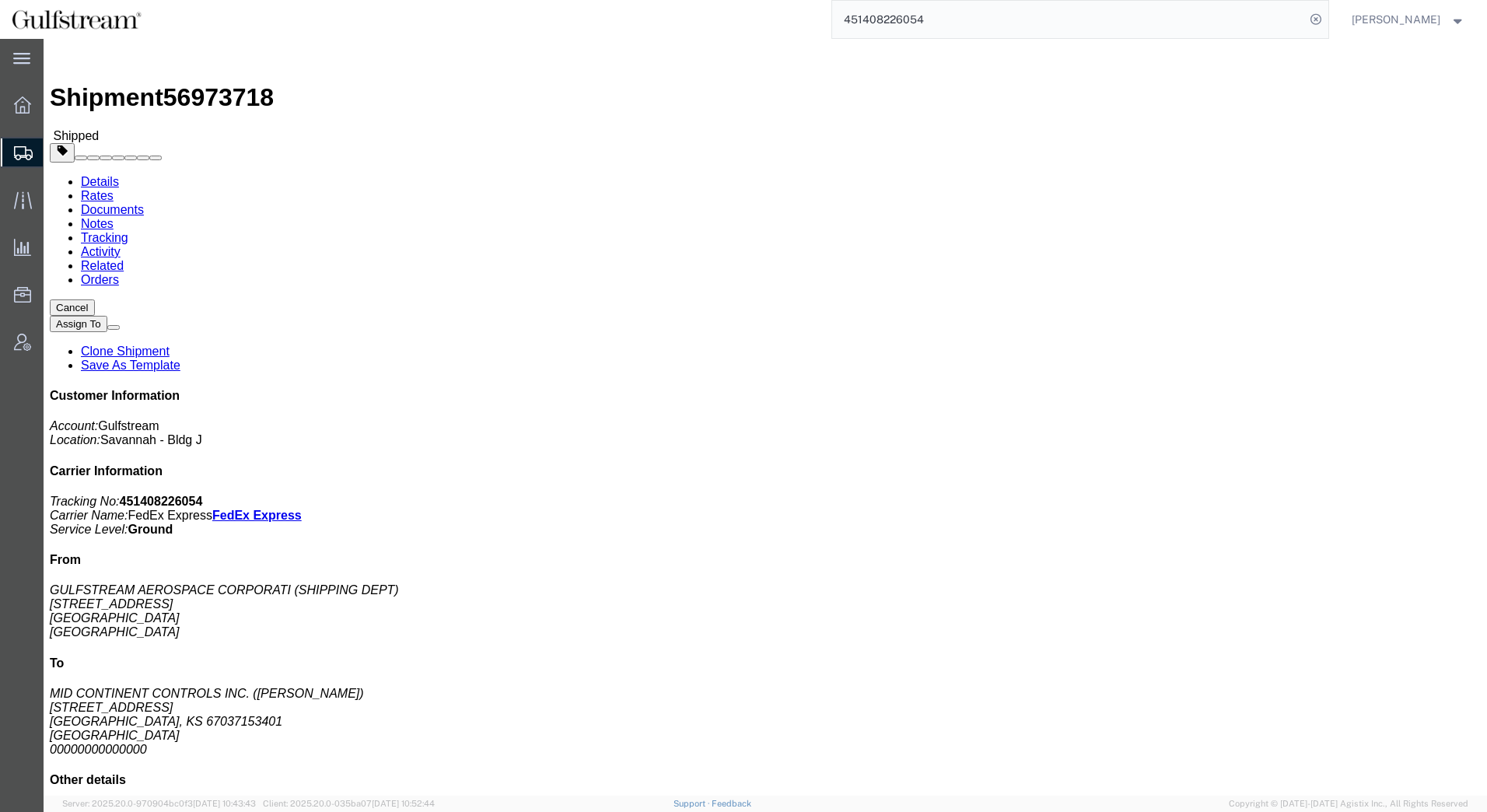
click link "Rates"
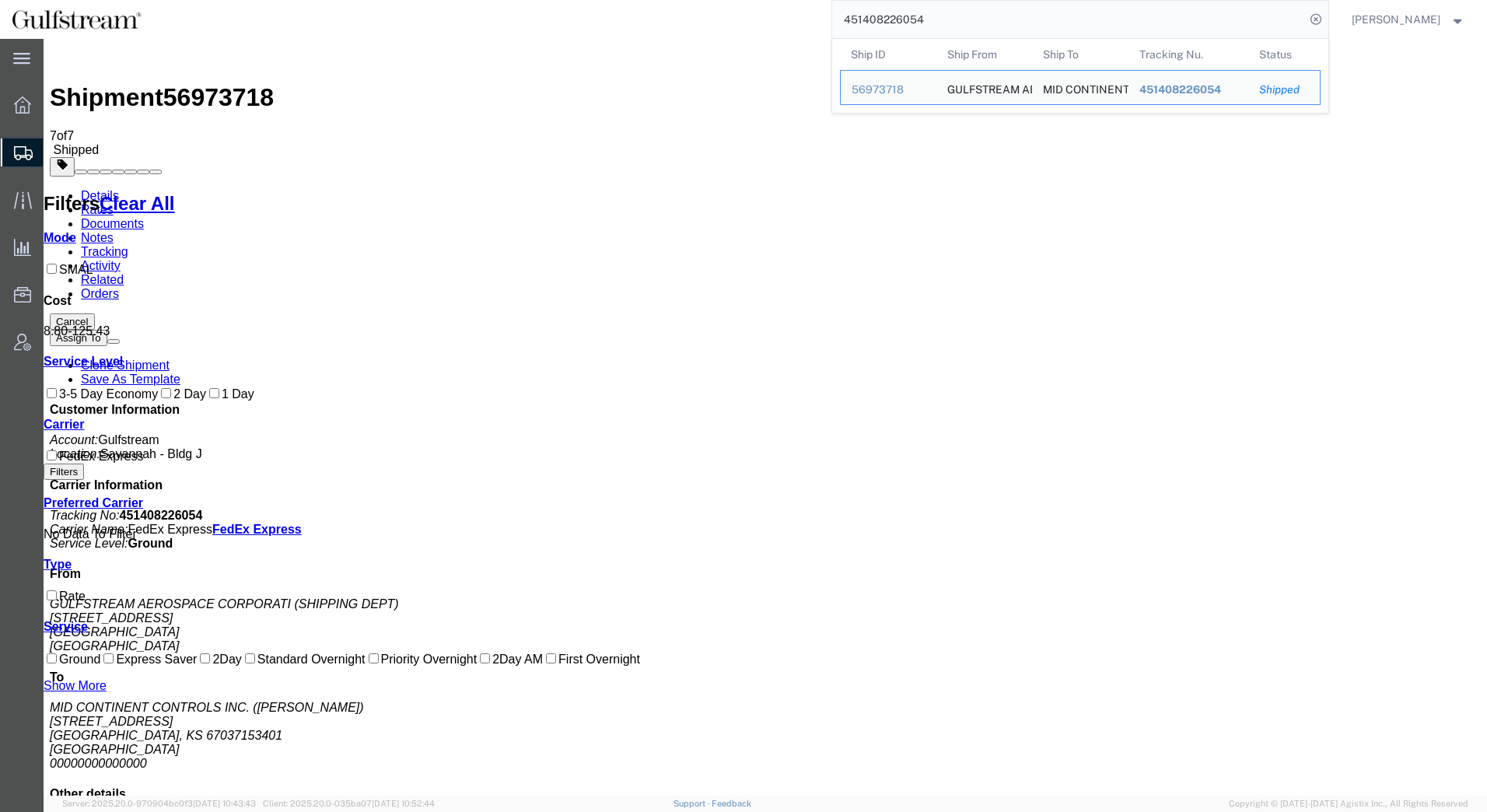
drag, startPoint x: 954, startPoint y: 25, endPoint x: 746, endPoint y: 24, distance: 208.0
click at [749, 24] on div "451408226054 Ship ID Ship From Ship To Tracking Nu. Status Ship ID 56973718 Shi…" at bounding box center [741, 19] width 1176 height 39
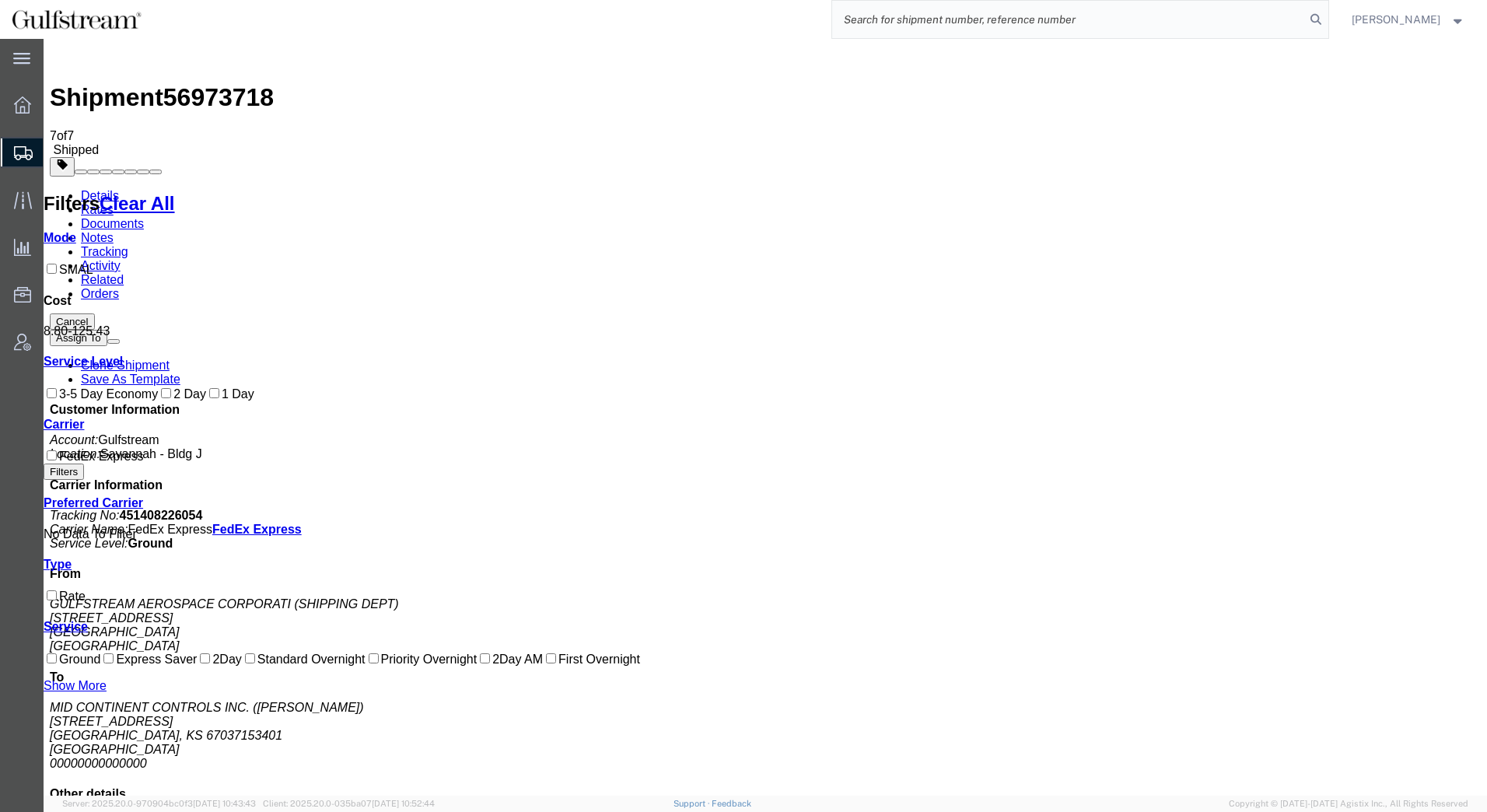
paste input "451408226250"
type input "451408226250"
click at [1316, 21] on icon at bounding box center [1315, 19] width 22 height 22
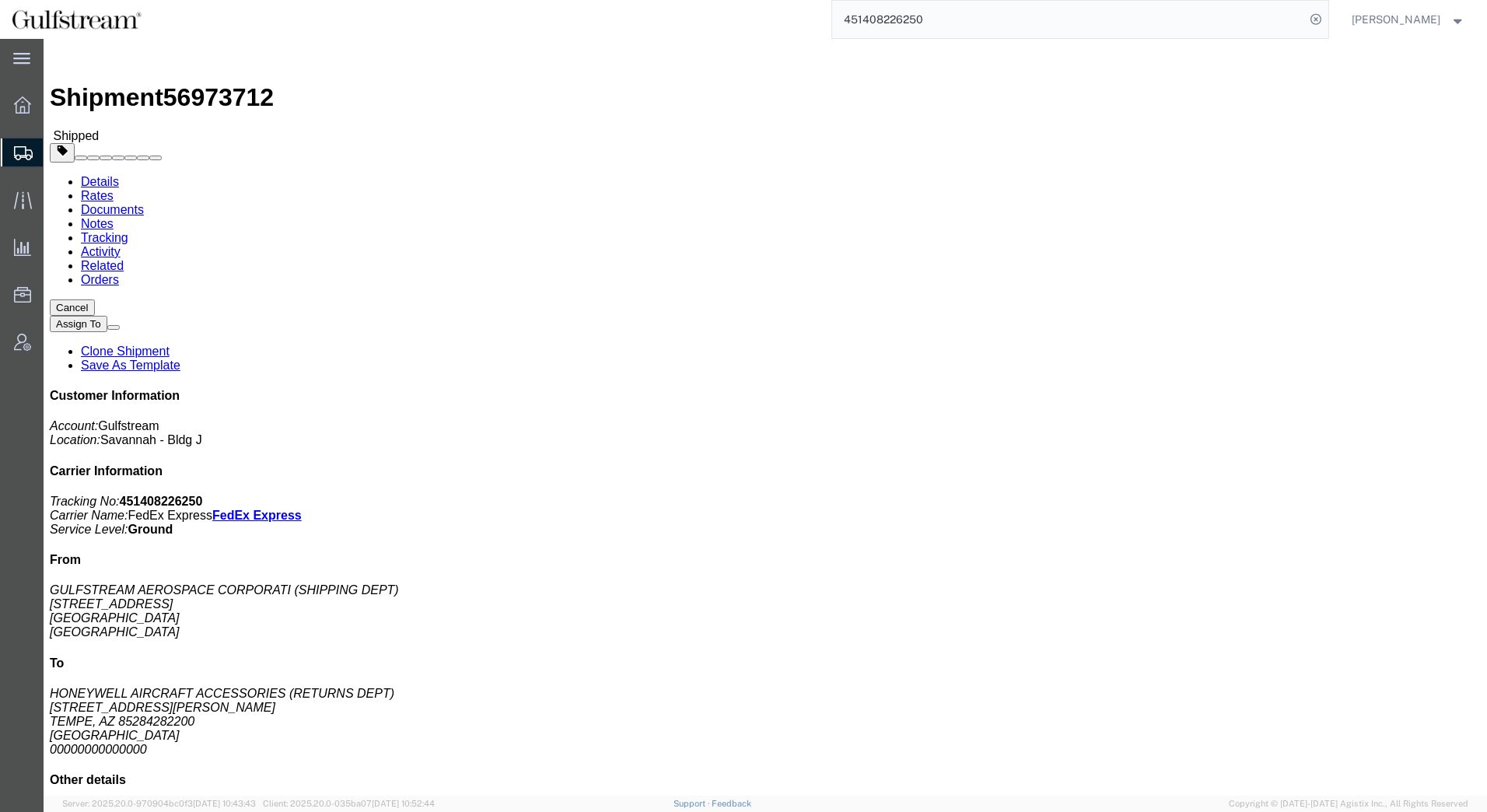
click link "Rates"
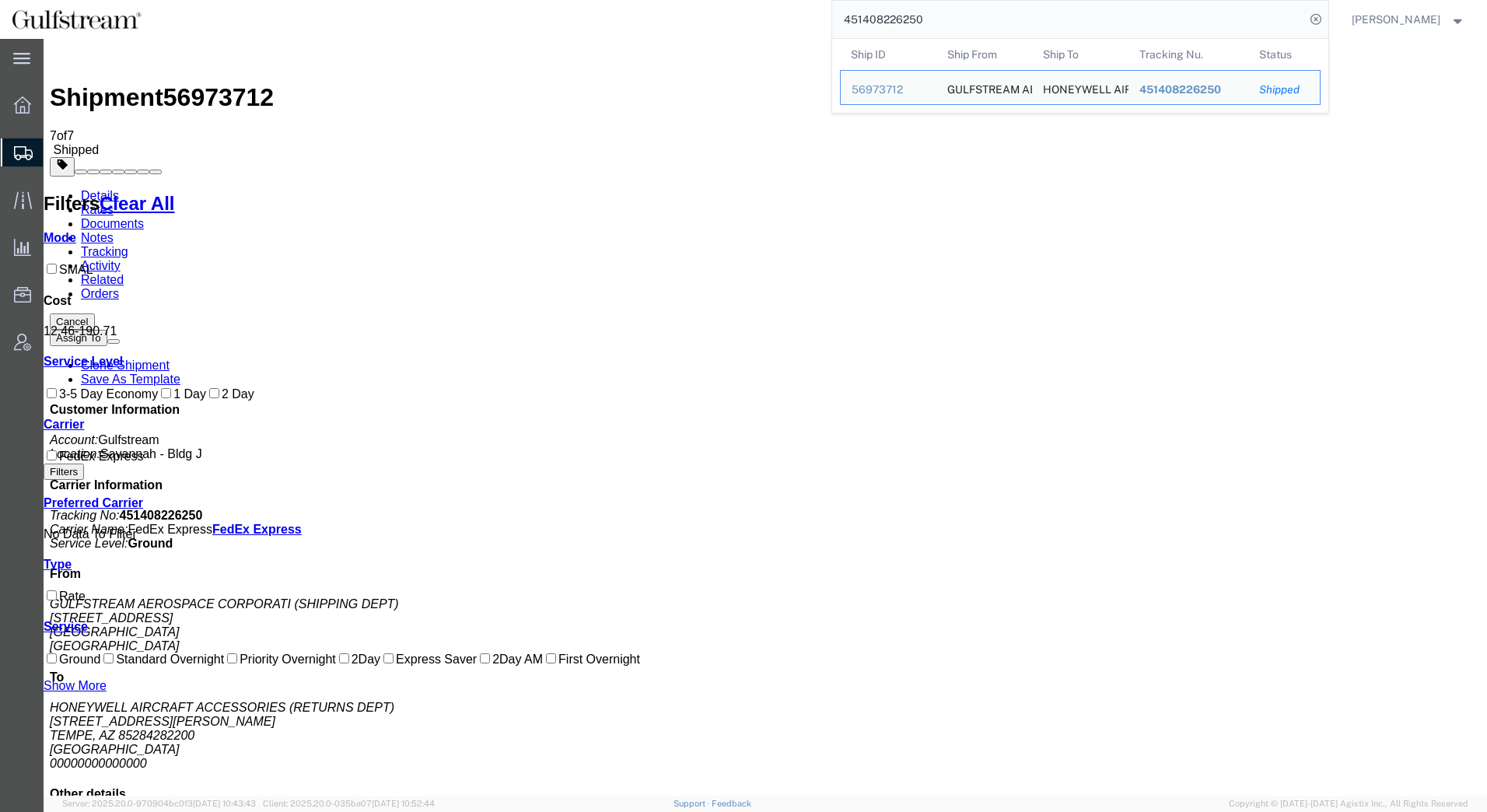
drag, startPoint x: 979, startPoint y: 11, endPoint x: 689, endPoint y: 27, distance: 290.4
click at [689, 27] on div "451408226250 Ship ID Ship From Ship To Tracking Nu. Status Ship ID 56973712 Shi…" at bounding box center [741, 19] width 1176 height 39
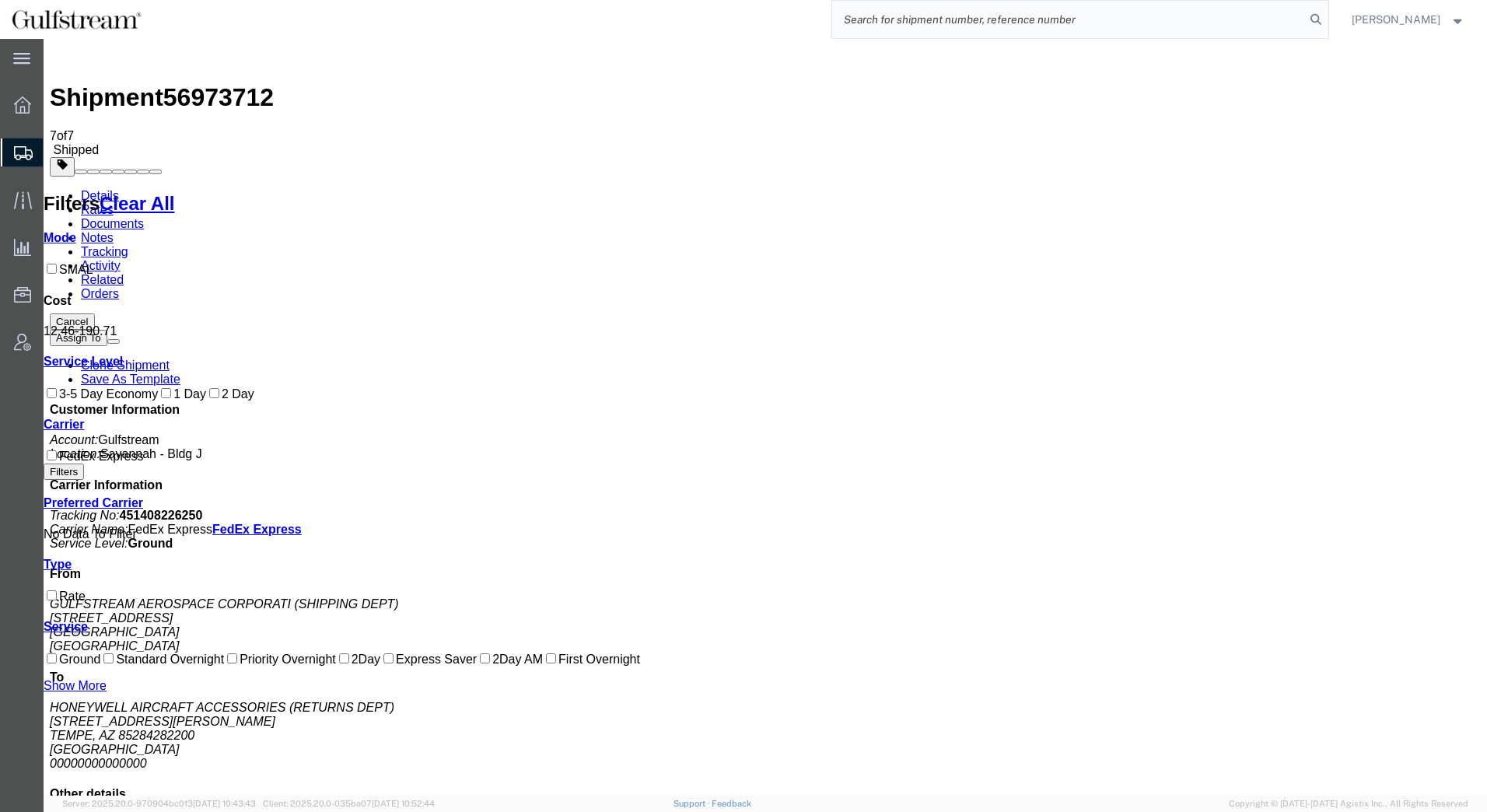
paste input "451408226179"
type input "451408226179"
click at [1314, 16] on icon at bounding box center [1315, 19] width 22 height 22
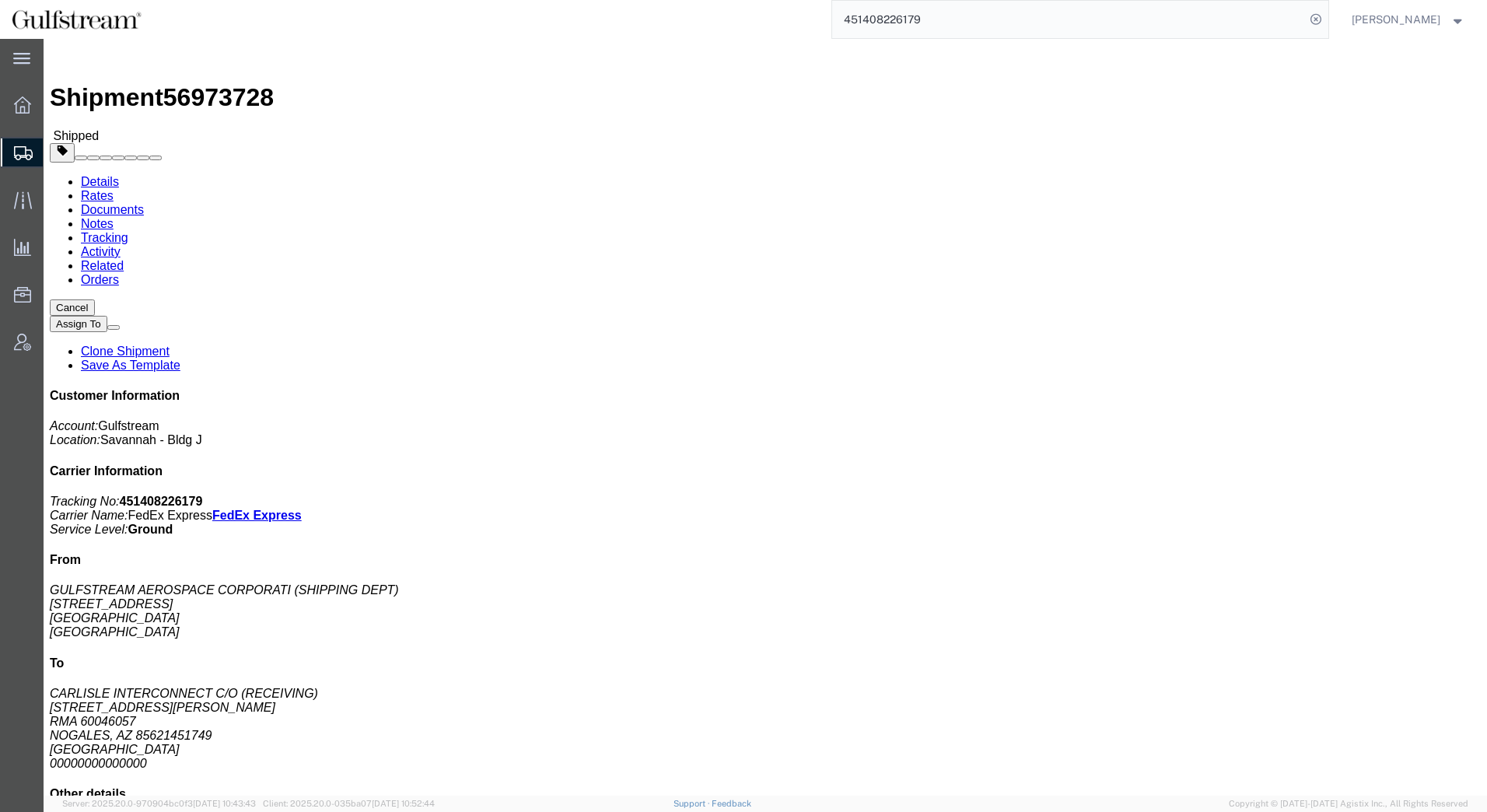
click link "Rates"
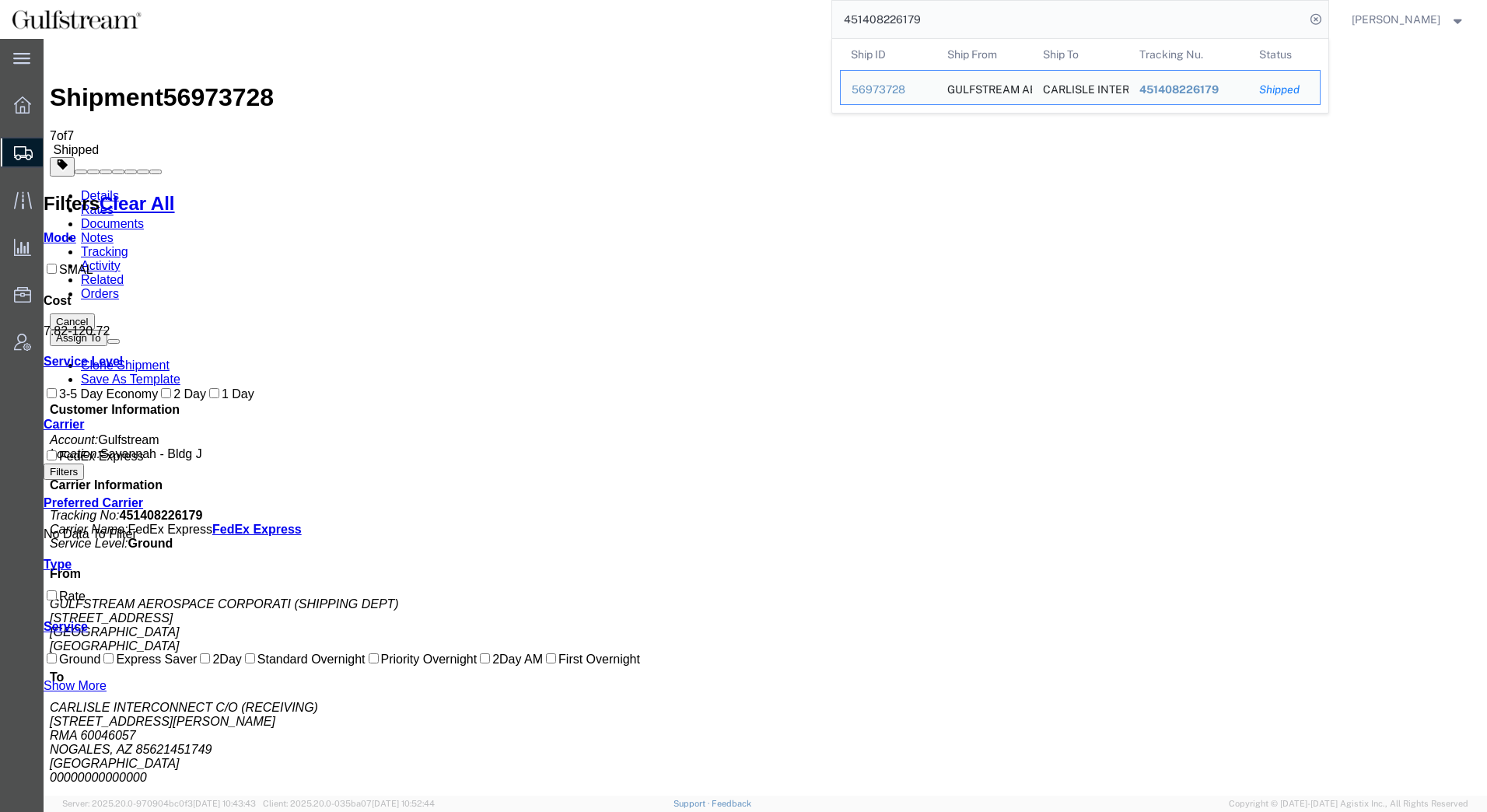
drag, startPoint x: 944, startPoint y: 24, endPoint x: 557, endPoint y: 16, distance: 387.1
click at [560, 14] on div "451408226179 Ship ID Ship From Ship To Tracking Nu. Status Ship ID 56973728 Shi…" at bounding box center [741, 19] width 1176 height 39
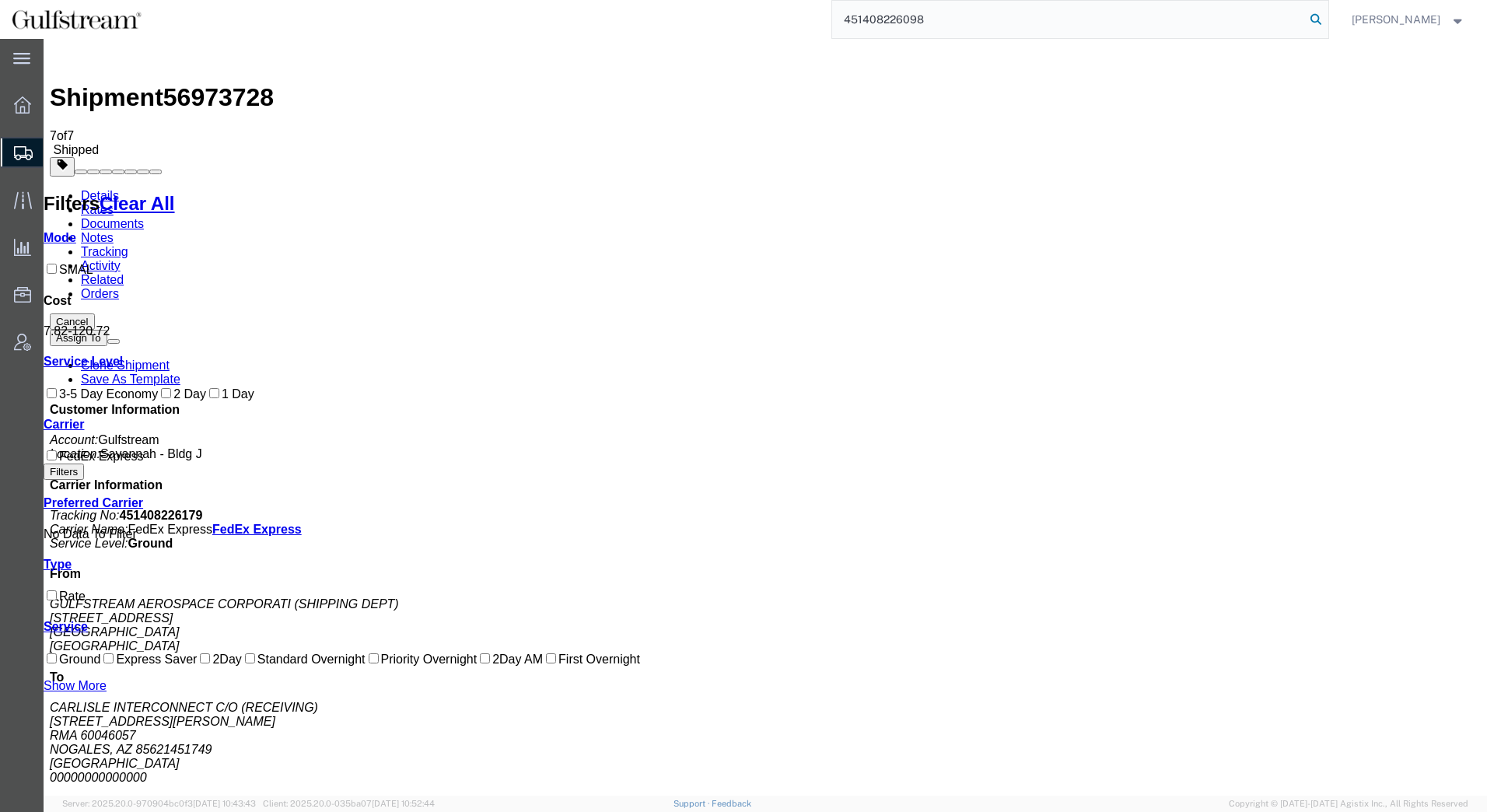
type input "451408226098"
click at [1317, 18] on icon at bounding box center [1315, 19] width 22 height 22
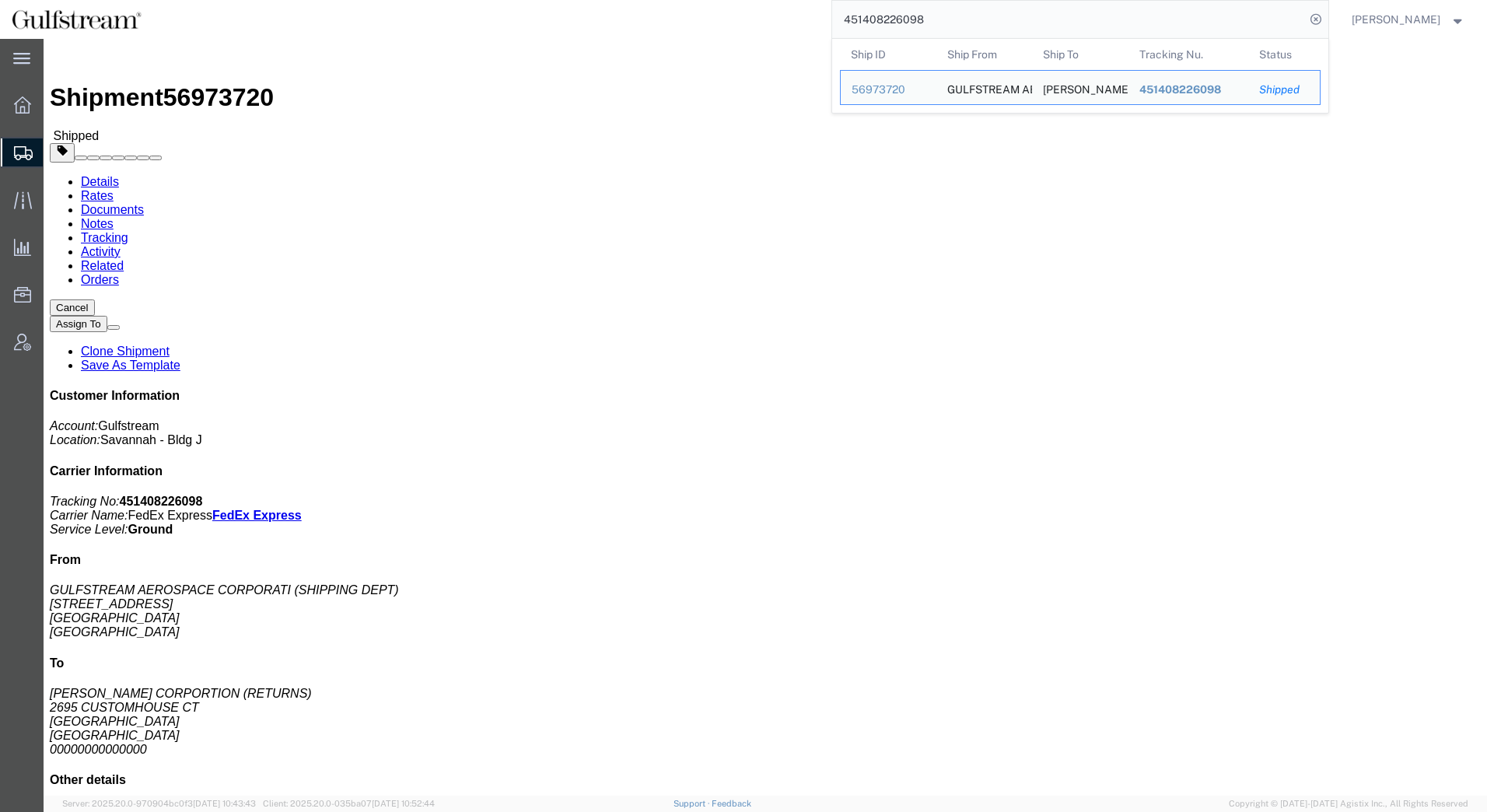
click link "Rates"
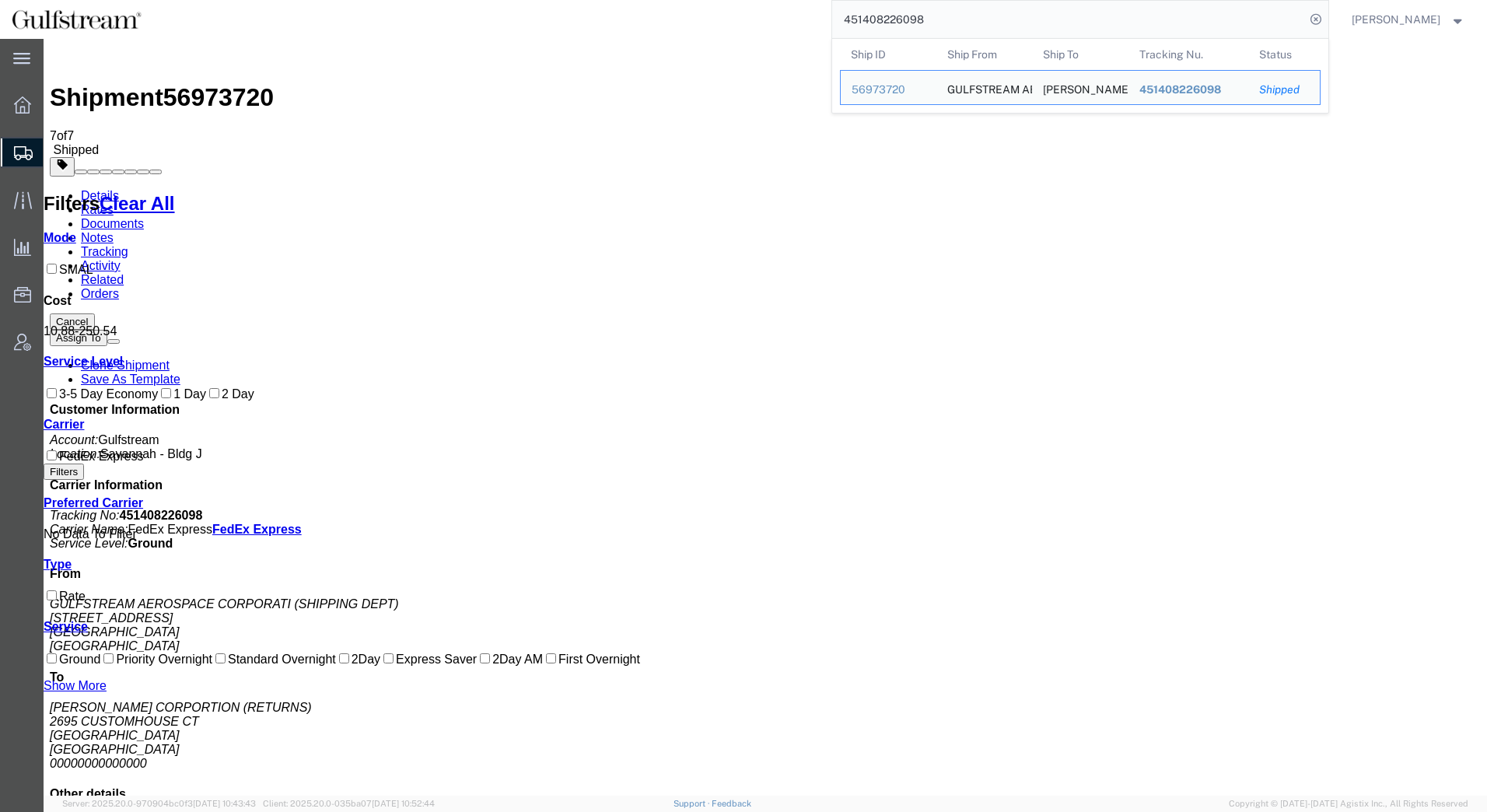
drag, startPoint x: 744, startPoint y: 23, endPoint x: 471, endPoint y: 27, distance: 273.0
click at [471, 27] on div "451408226098 Ship ID Ship From Ship To Tracking Nu. Status Ship ID 56973720 Shi…" at bounding box center [741, 19] width 1176 height 39
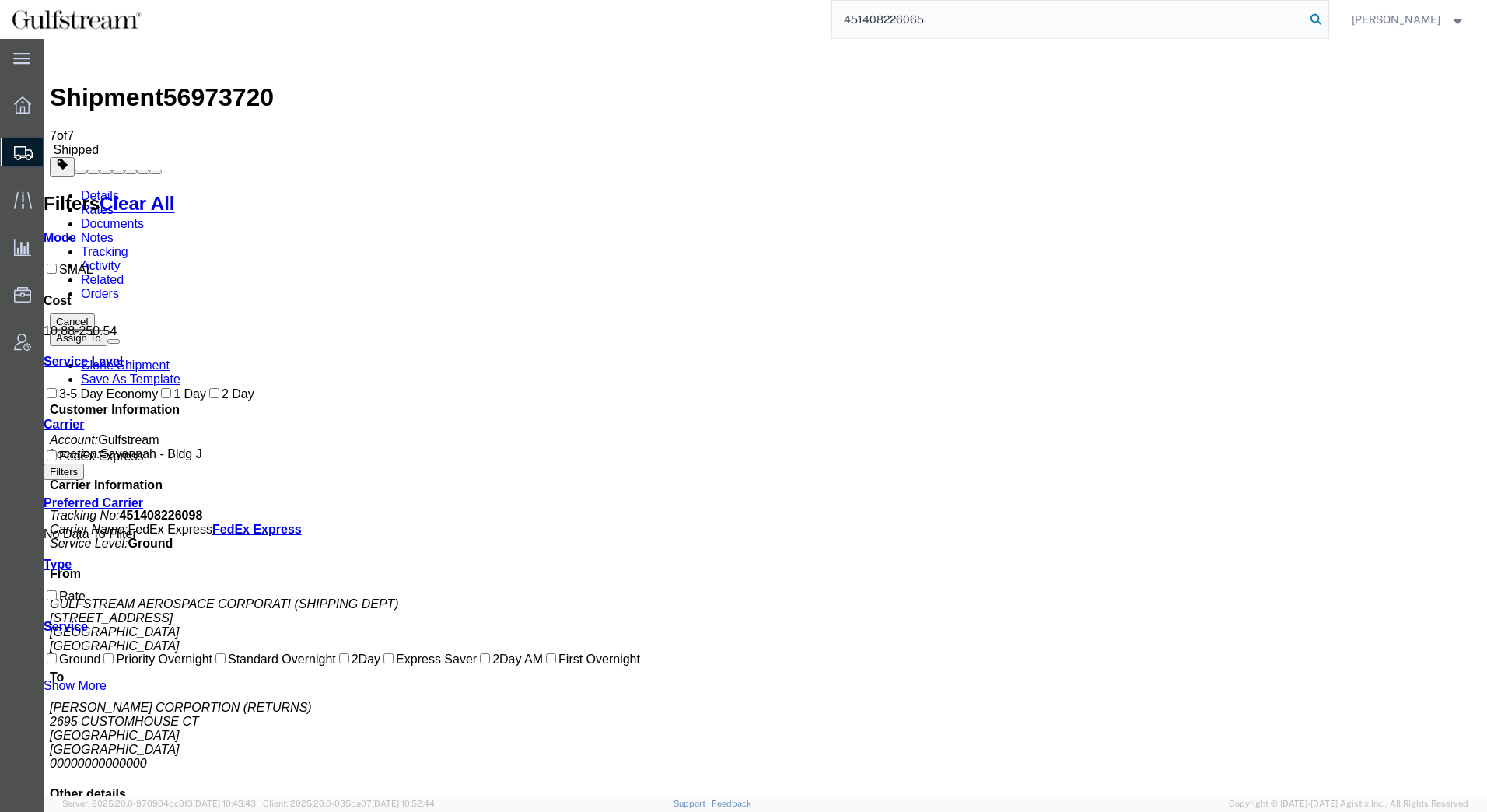
type input "451408226065"
click at [1312, 18] on icon at bounding box center [1315, 19] width 22 height 22
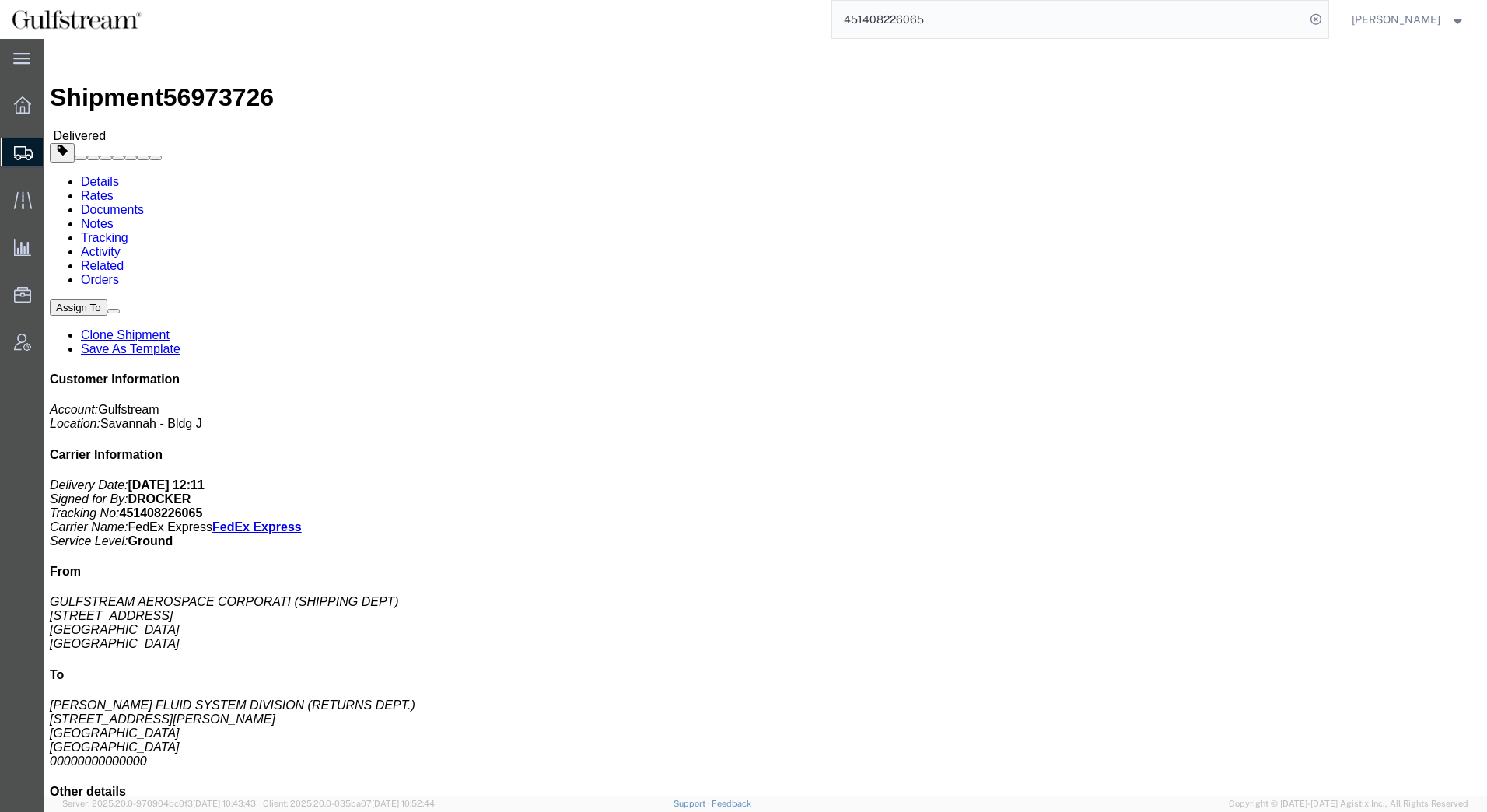
drag, startPoint x: 112, startPoint y: 59, endPoint x: 100, endPoint y: 63, distance: 12.6
click link "Rates"
